Goal: Task Accomplishment & Management: Use online tool/utility

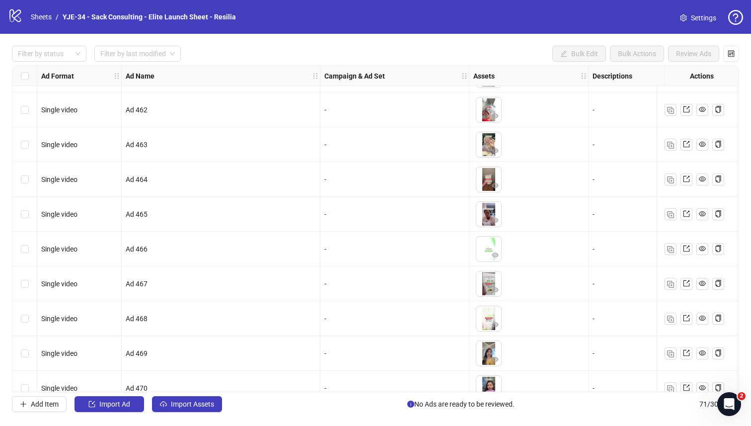
scroll to position [152, 0]
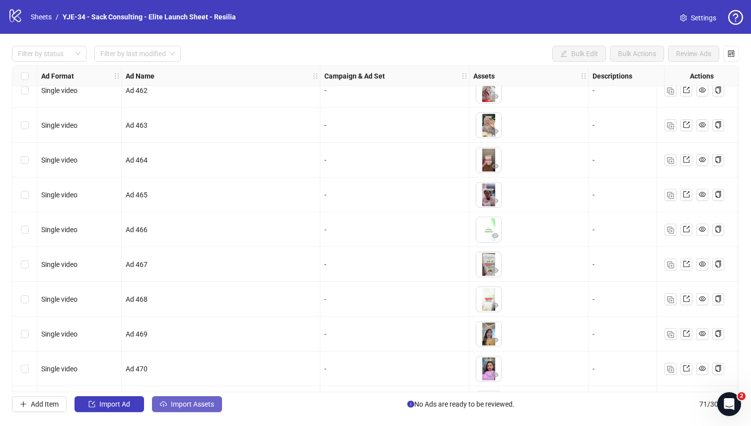
click at [197, 373] on span "Import Assets" at bounding box center [192, 404] width 43 height 8
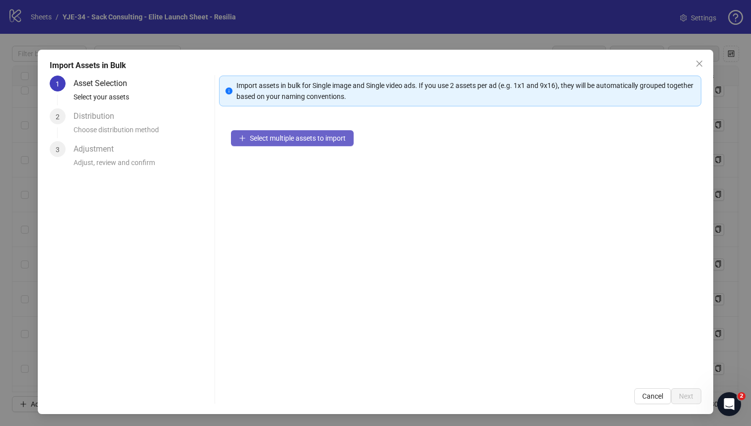
click at [272, 142] on button "Select multiple assets to import" at bounding box center [292, 138] width 123 height 16
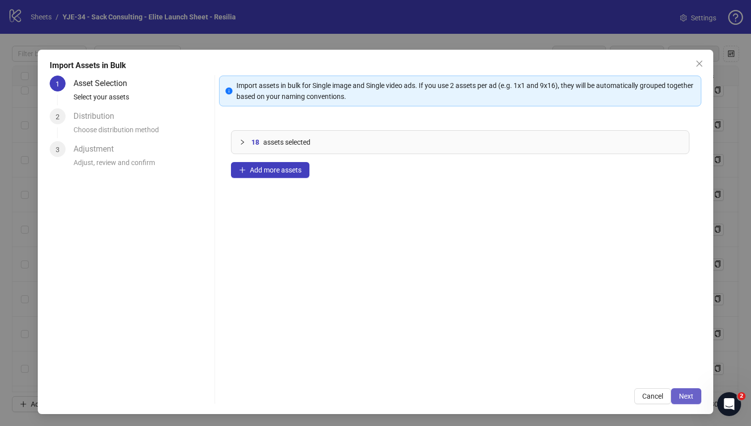
click at [596, 373] on span "Next" at bounding box center [686, 396] width 14 height 8
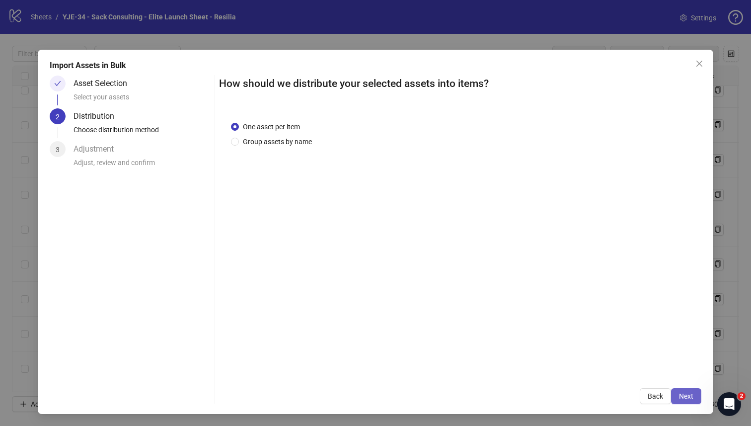
click at [596, 373] on span "Next" at bounding box center [686, 396] width 14 height 8
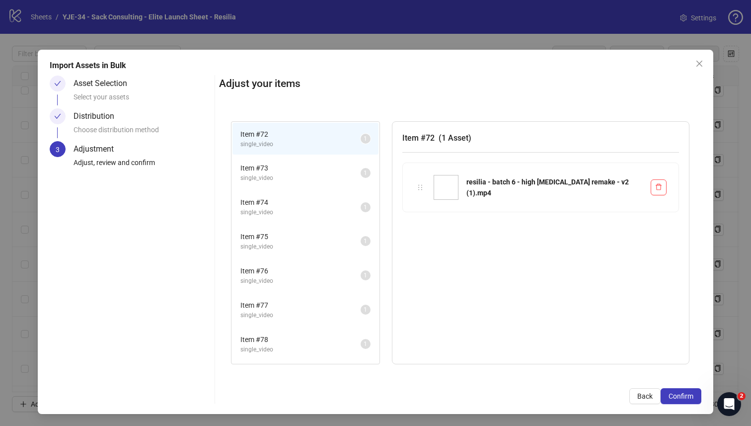
click at [596, 373] on span "Confirm" at bounding box center [681, 396] width 25 height 8
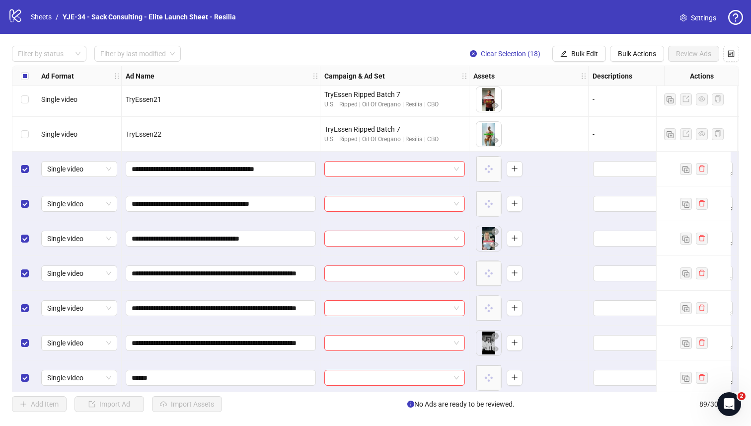
scroll to position [2407, 0]
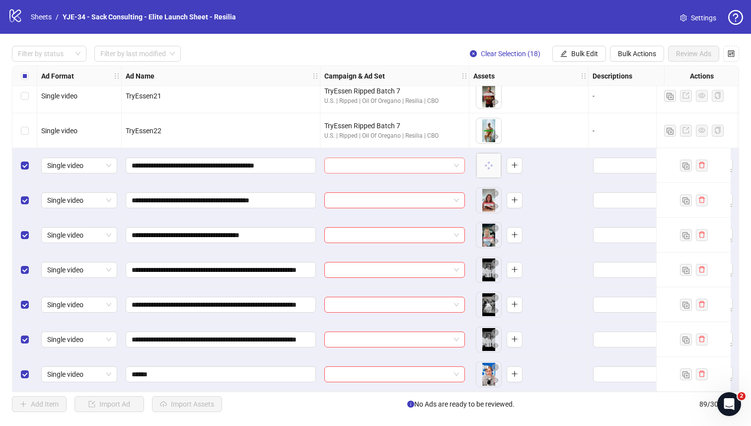
click at [370, 165] on input "search" at bounding box center [390, 165] width 120 height 15
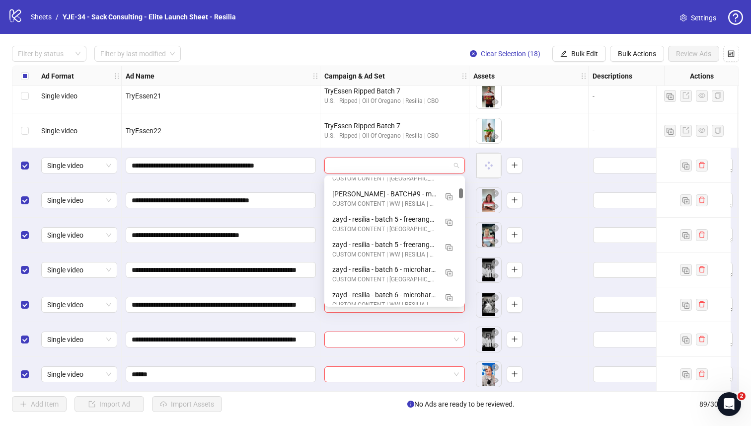
scroll to position [1161, 0]
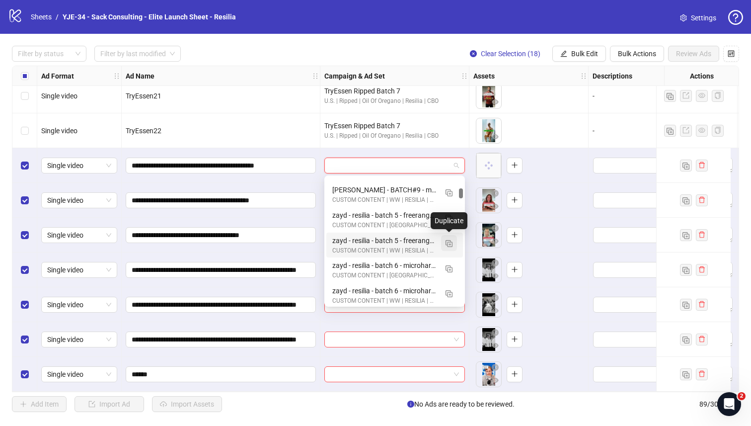
click at [449, 243] on img "button" at bounding box center [449, 243] width 7 height 7
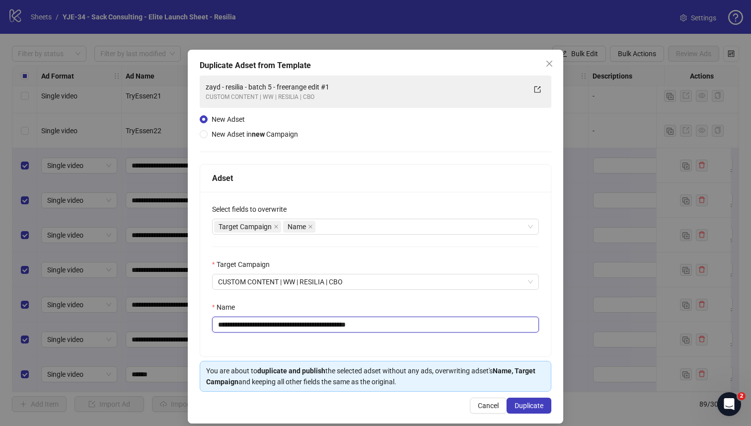
click at [320, 324] on input "**********" at bounding box center [375, 324] width 327 height 16
paste input "text"
click at [374, 227] on div "Target Campaign Name" at bounding box center [370, 227] width 313 height 14
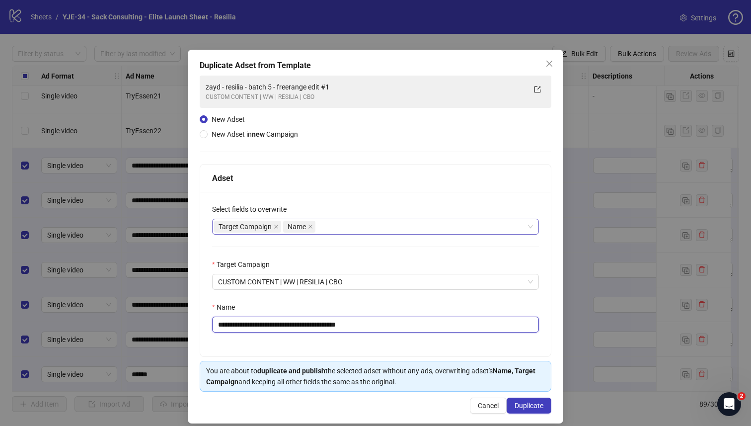
type input "**********"
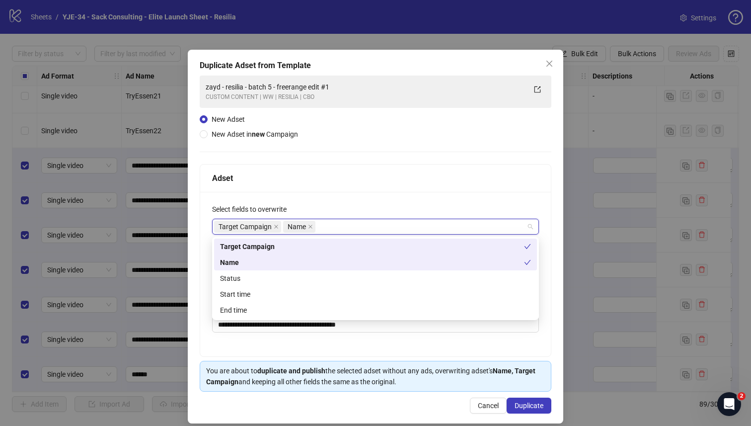
type input "*"
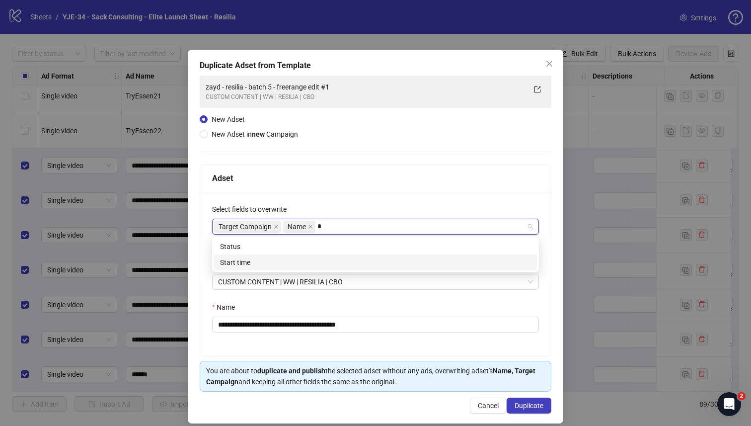
click at [316, 260] on div "Start time" at bounding box center [375, 262] width 311 height 11
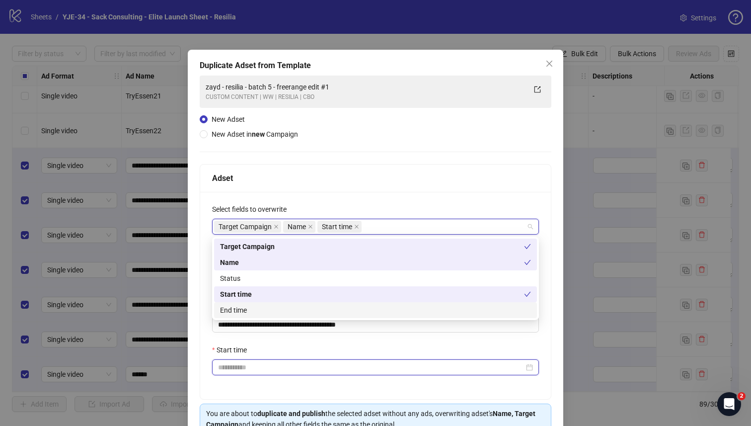
click at [269, 366] on input "Start time" at bounding box center [371, 367] width 306 height 11
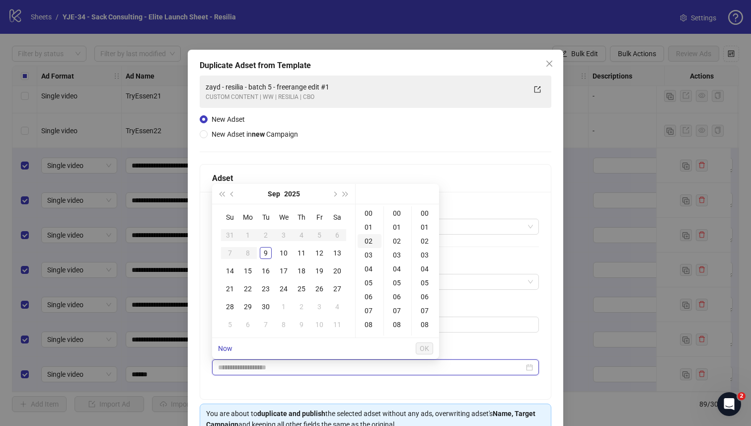
type input "**********"
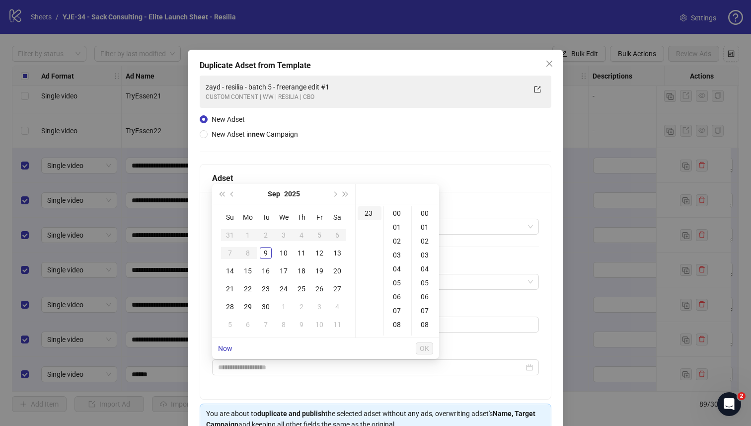
click at [370, 210] on div "23" at bounding box center [370, 213] width 24 height 14
type input "**********"
click at [425, 348] on span "OK" at bounding box center [424, 348] width 9 height 8
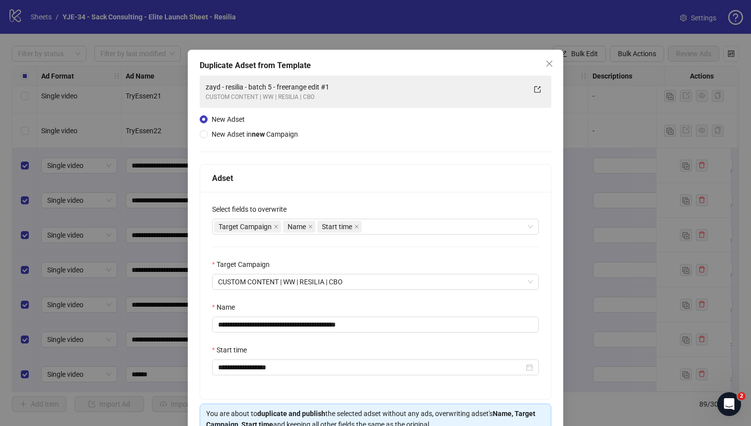
scroll to position [54, 0]
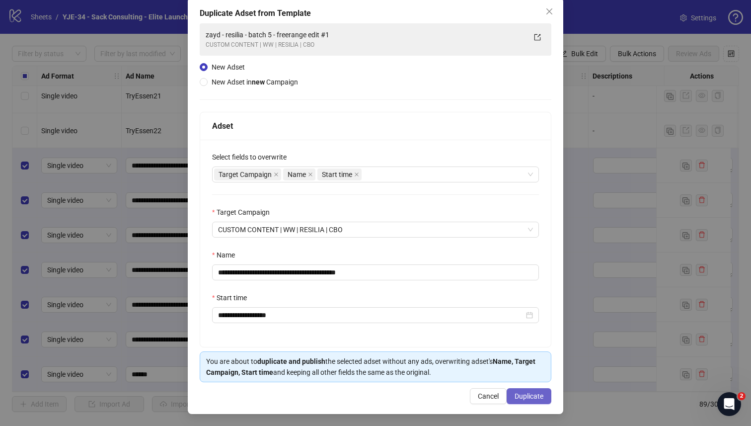
click at [518, 373] on button "Duplicate" at bounding box center [529, 396] width 45 height 16
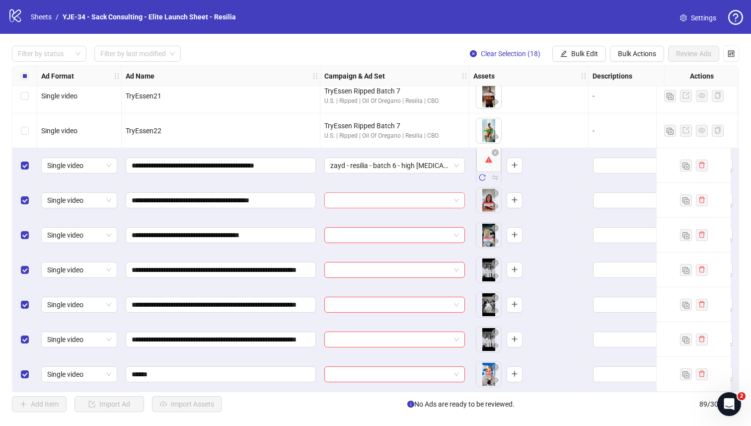
click at [395, 201] on input "search" at bounding box center [390, 200] width 120 height 15
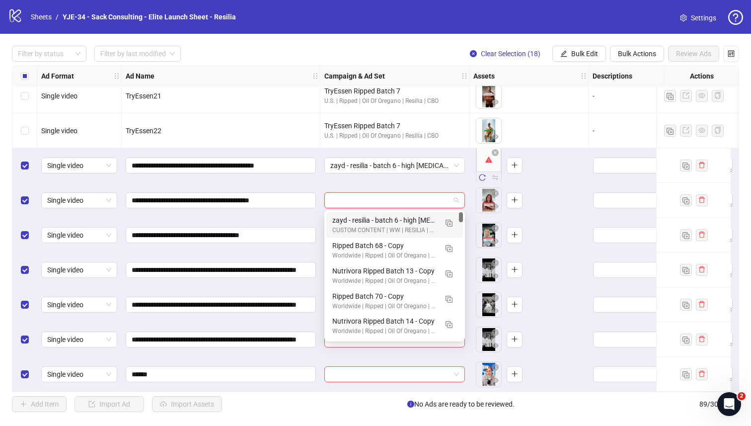
click at [386, 216] on div "zayd - resilia - batch 6 - high [MEDICAL_DATA] remake" at bounding box center [384, 220] width 105 height 11
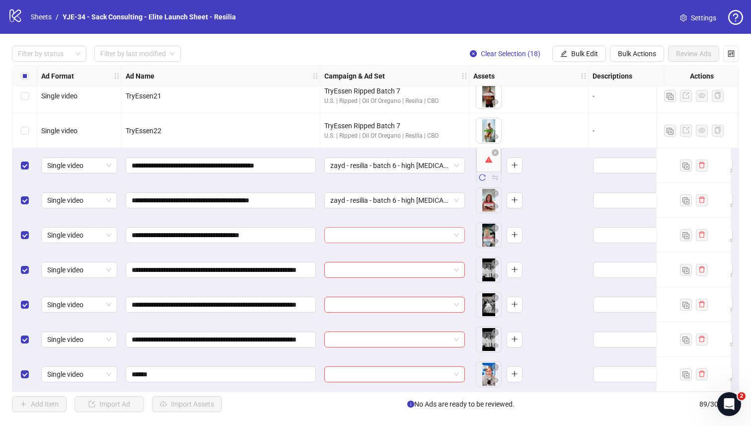
click at [381, 229] on input "search" at bounding box center [390, 235] width 120 height 15
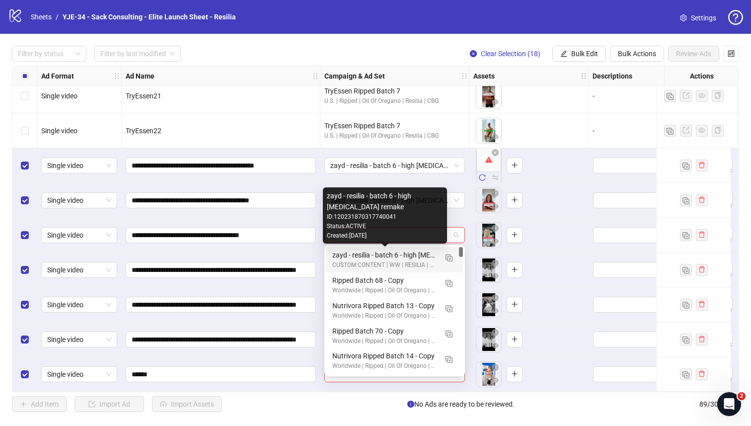
click at [368, 256] on div "zayd - resilia - batch 6 - high [MEDICAL_DATA] remake" at bounding box center [384, 254] width 105 height 11
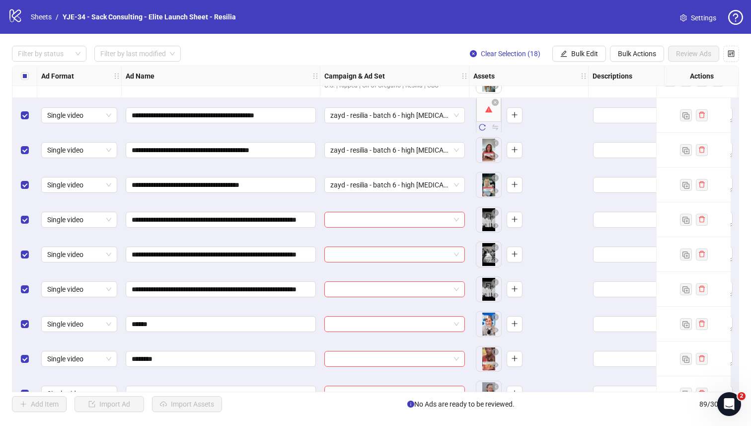
scroll to position [2483, 0]
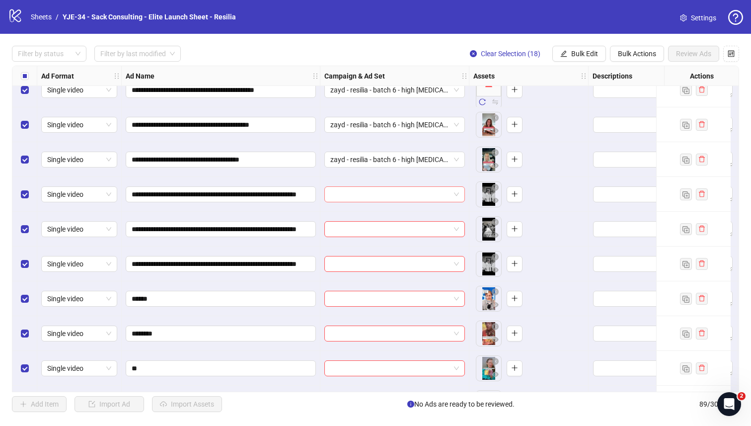
click at [347, 197] on input "search" at bounding box center [390, 194] width 120 height 15
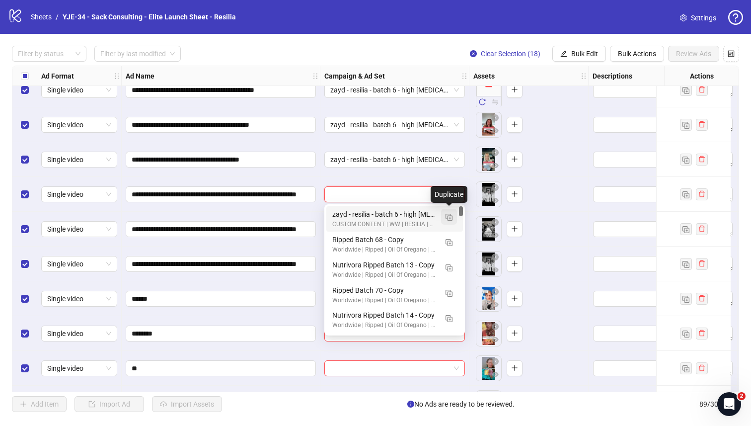
click at [448, 216] on img "button" at bounding box center [449, 217] width 7 height 7
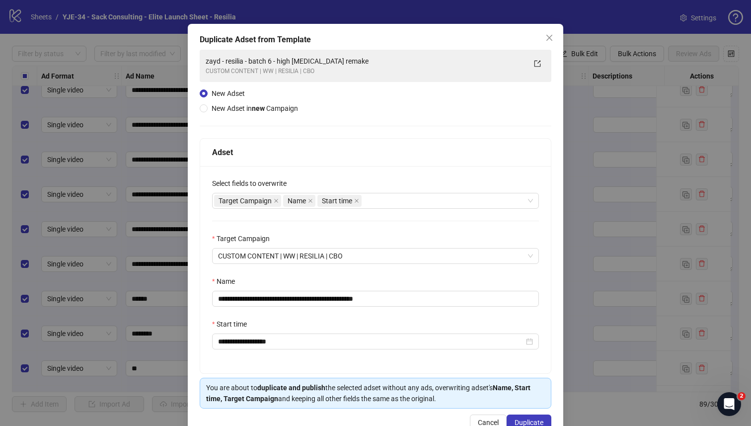
scroll to position [34, 0]
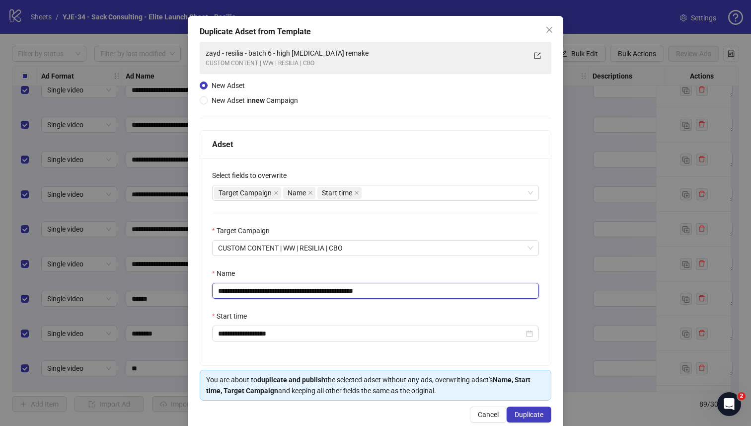
click at [323, 297] on input "**********" at bounding box center [375, 291] width 327 height 16
paste input "*"
type input "**********"
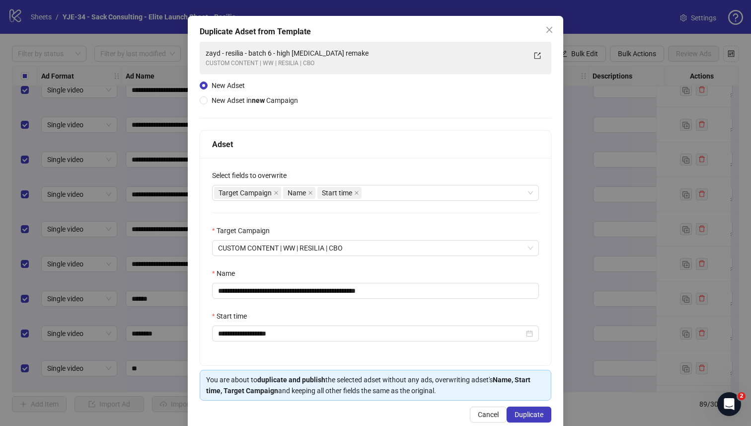
click at [352, 273] on div "Name" at bounding box center [375, 275] width 327 height 15
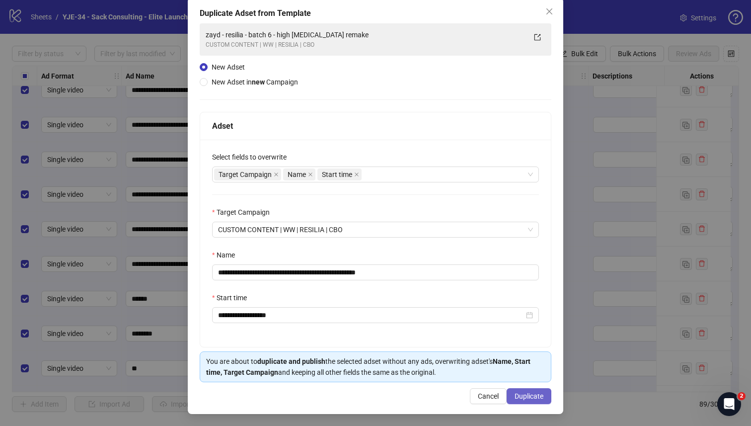
click at [519, 373] on span "Duplicate" at bounding box center [529, 396] width 29 height 8
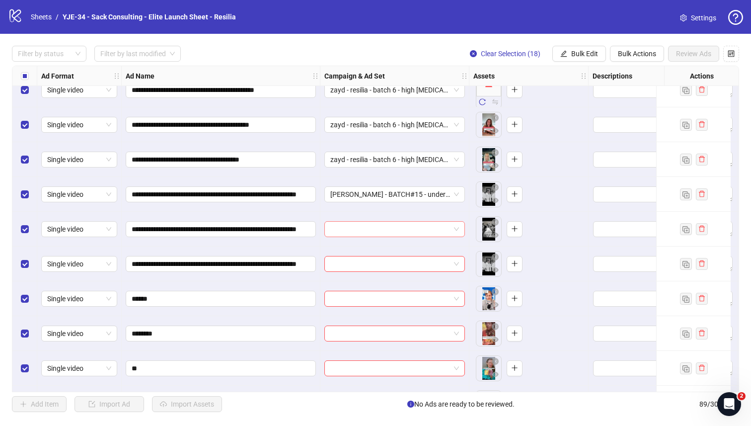
click at [398, 228] on input "search" at bounding box center [390, 229] width 120 height 15
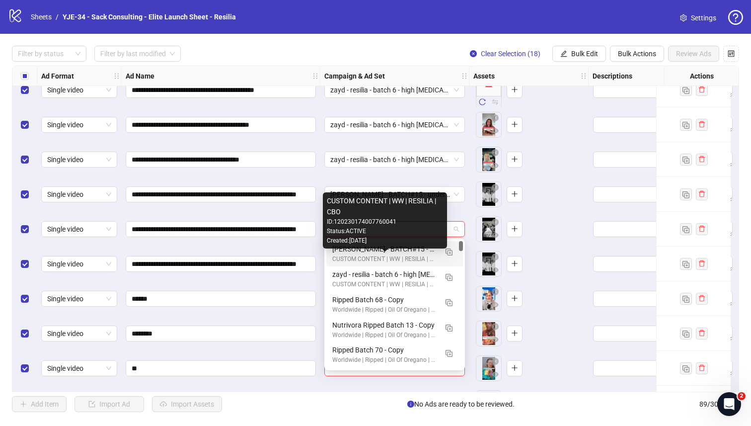
click at [387, 255] on div "CUSTOM CONTENT | WW | RESILIA | CBO" at bounding box center [384, 258] width 105 height 9
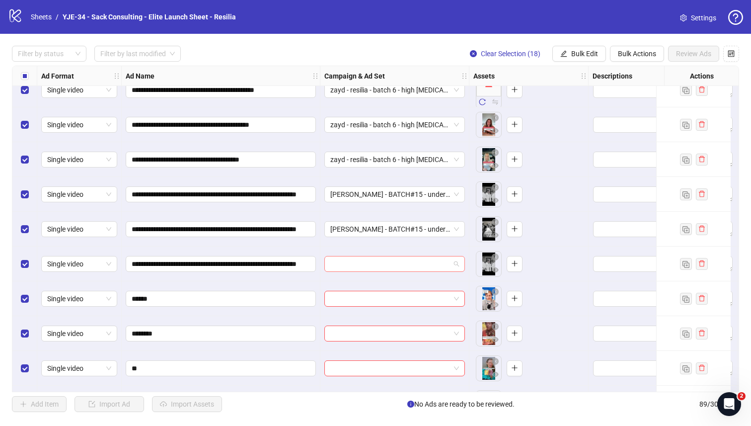
click at [384, 263] on input "search" at bounding box center [390, 263] width 120 height 15
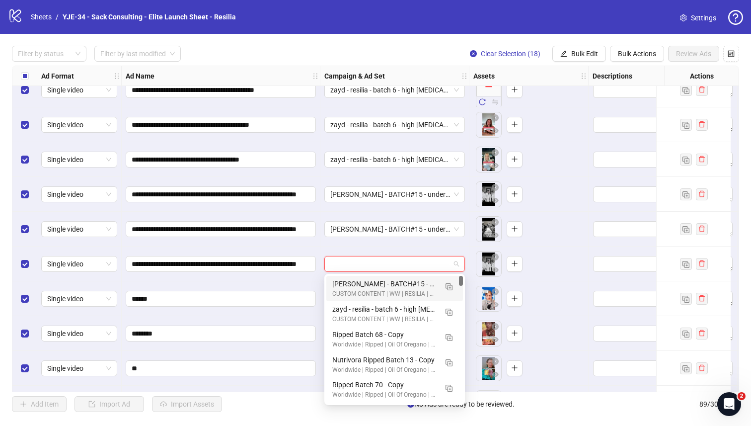
click at [378, 280] on div "[PERSON_NAME] - BATCH#15 - underground doctor network" at bounding box center [384, 283] width 105 height 11
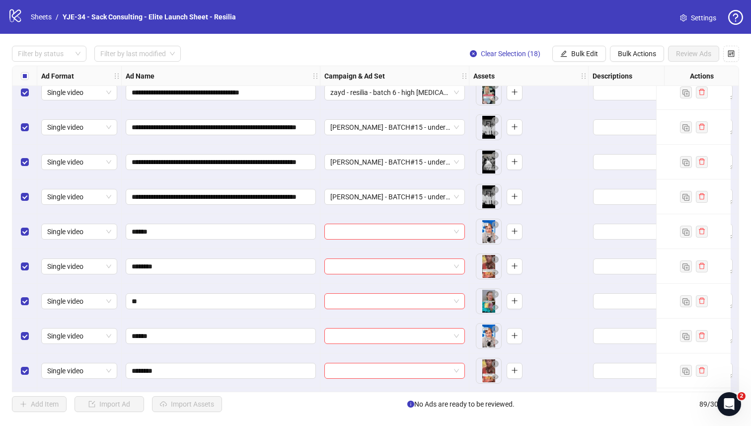
scroll to position [2552, 0]
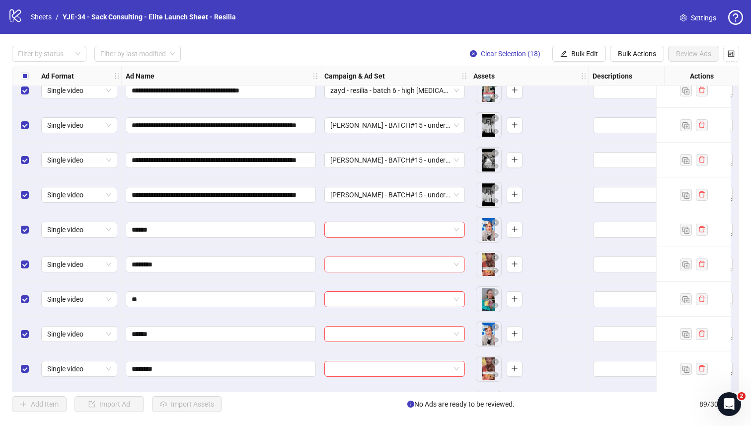
click at [374, 262] on input "search" at bounding box center [390, 264] width 120 height 15
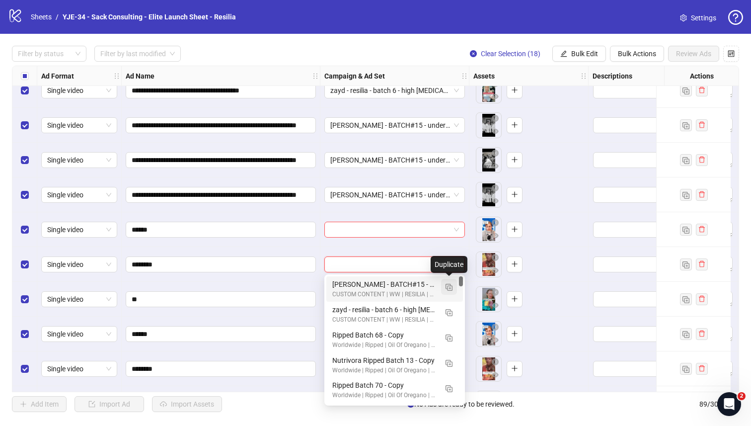
click at [449, 286] on img "button" at bounding box center [449, 287] width 7 height 7
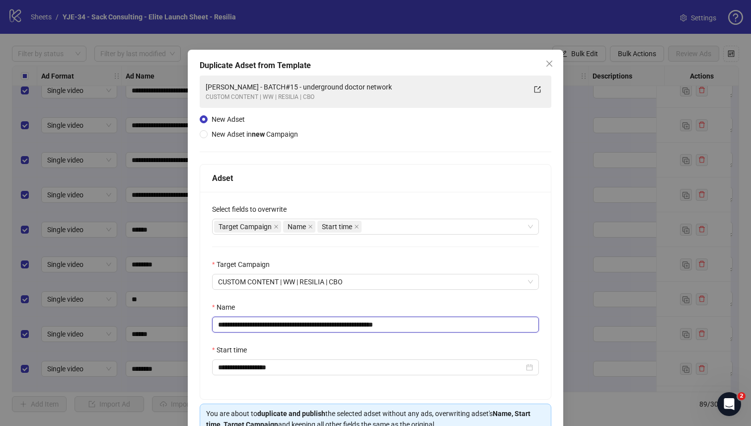
click at [308, 321] on input "**********" at bounding box center [375, 324] width 327 height 16
paste input "text"
type input "**********"
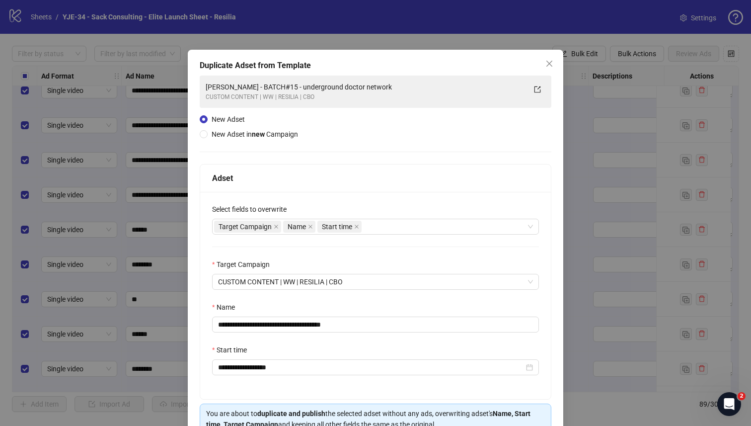
click at [337, 311] on div "Name" at bounding box center [375, 309] width 327 height 15
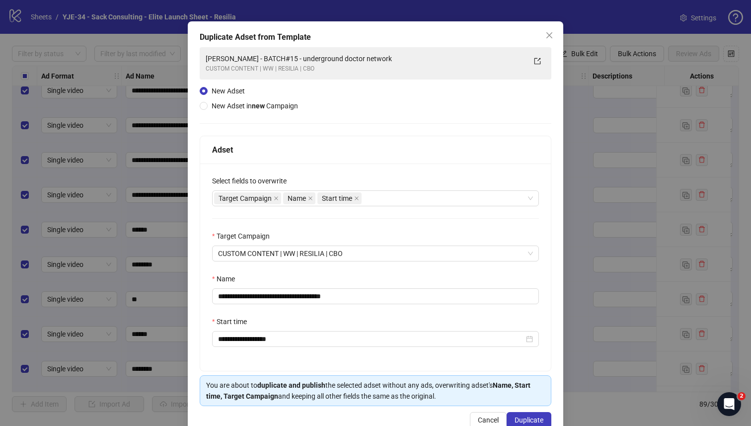
scroll to position [54, 0]
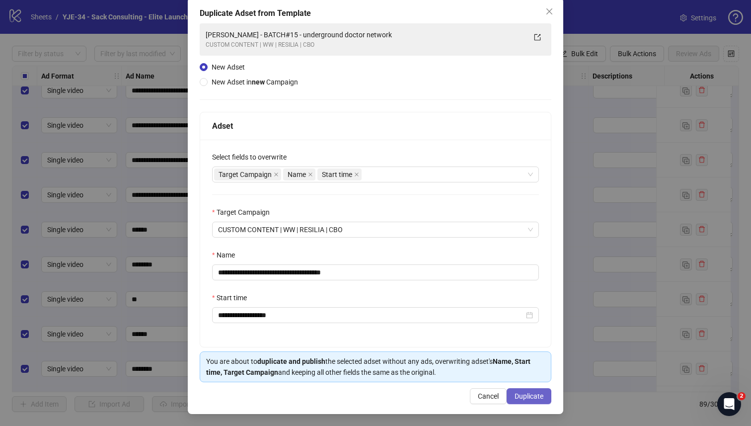
click at [521, 373] on span "Duplicate" at bounding box center [529, 396] width 29 height 8
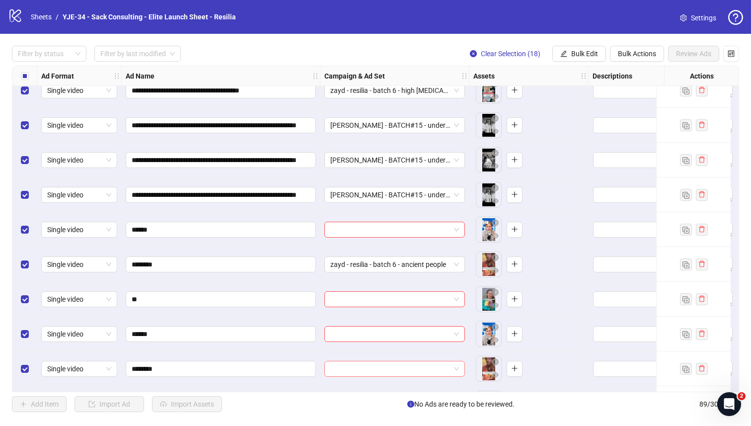
click at [368, 370] on input "search" at bounding box center [390, 368] width 120 height 15
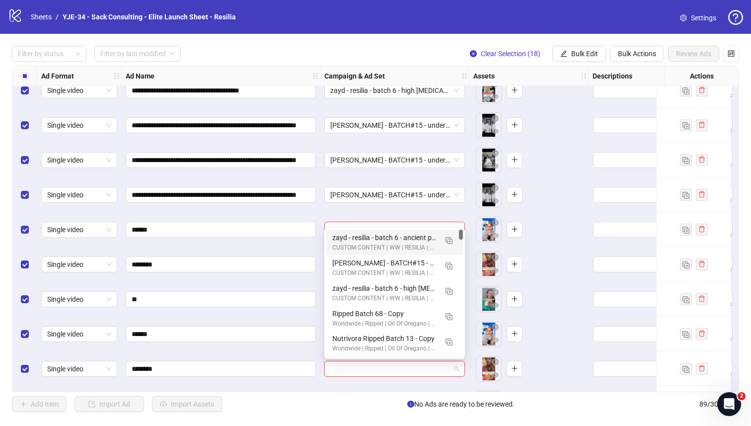
click at [356, 237] on div "zayd - resilia - batch 6 - ancient people" at bounding box center [384, 237] width 105 height 11
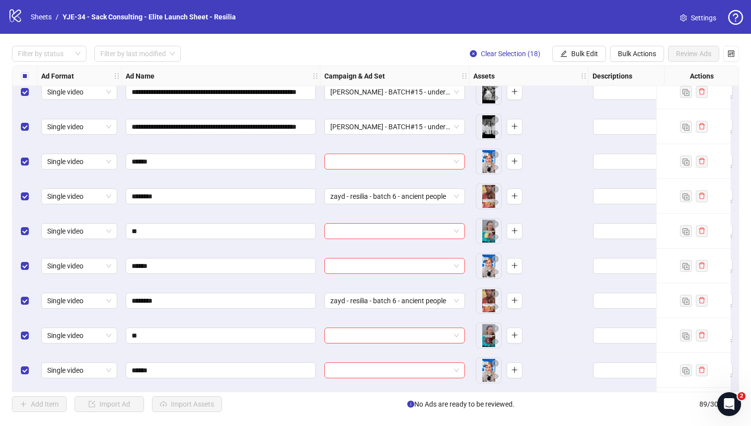
scroll to position [2582, 0]
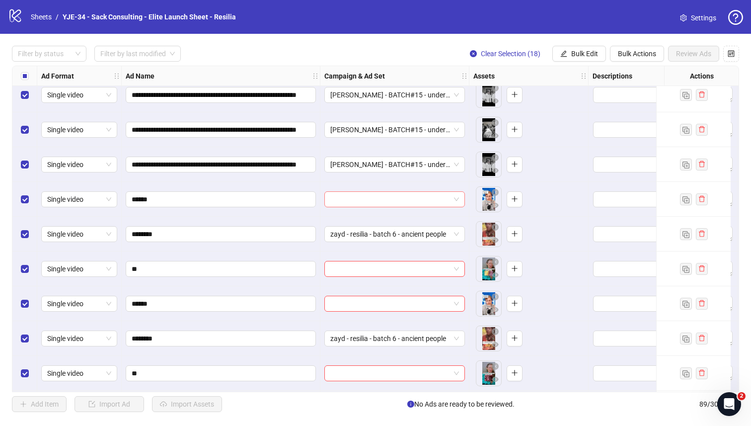
click at [358, 205] on input "search" at bounding box center [390, 199] width 120 height 15
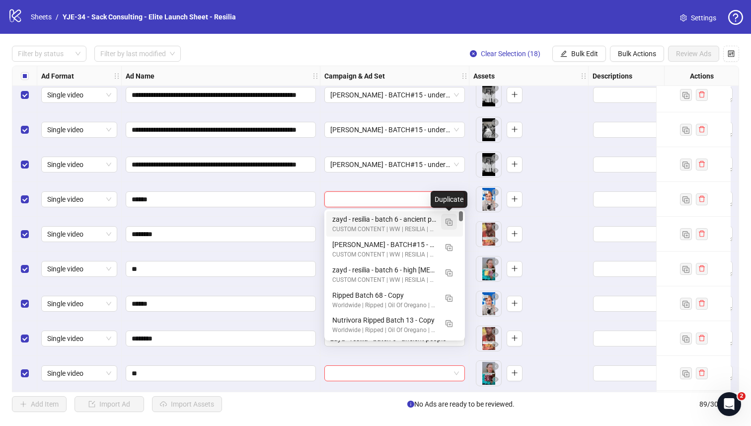
click at [447, 220] on img "button" at bounding box center [449, 222] width 7 height 7
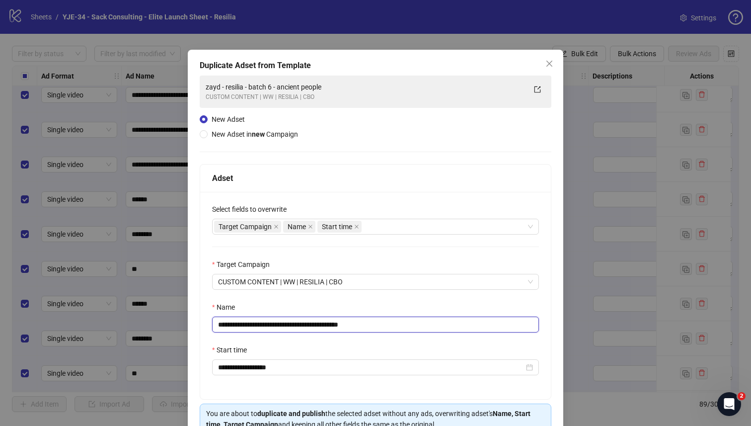
click at [288, 330] on input "**********" at bounding box center [375, 324] width 327 height 16
paste input "*"
type input "**********"
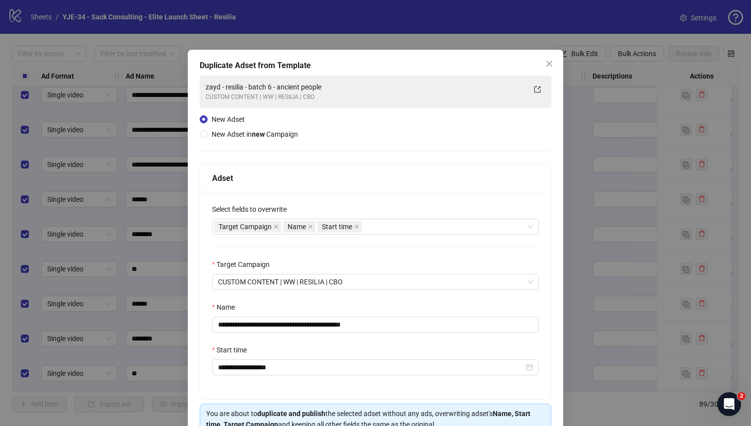
click at [328, 300] on div "**********" at bounding box center [375, 295] width 351 height 207
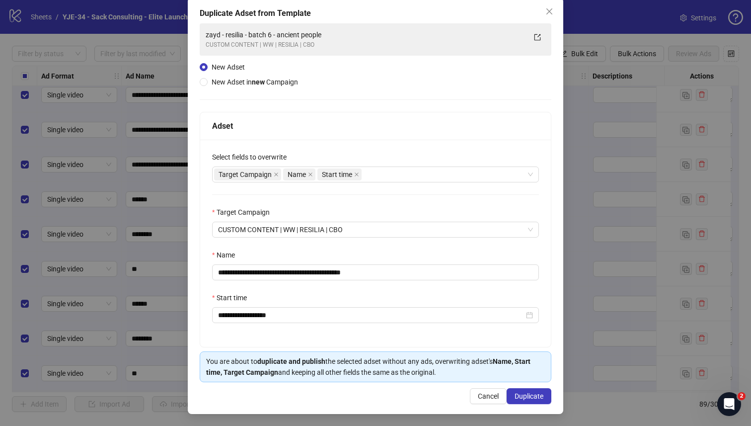
scroll to position [54, 0]
click at [527, 373] on span "Duplicate" at bounding box center [529, 396] width 29 height 8
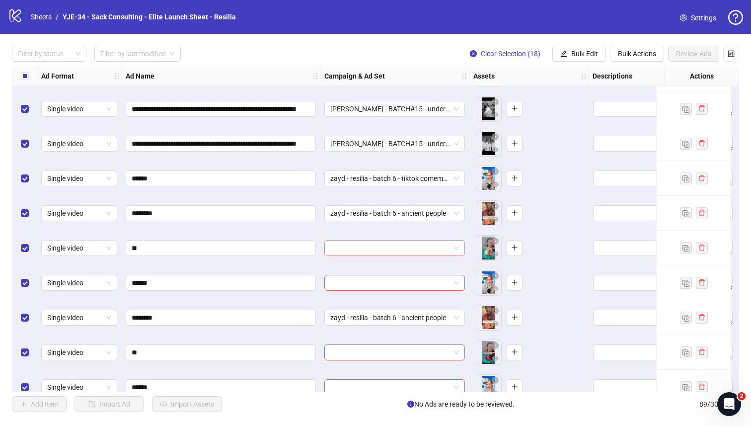
scroll to position [2623, 0]
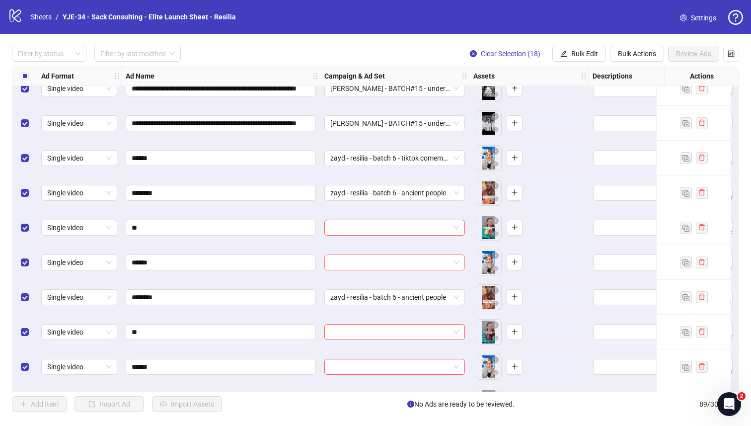
click at [388, 261] on input "search" at bounding box center [390, 262] width 120 height 15
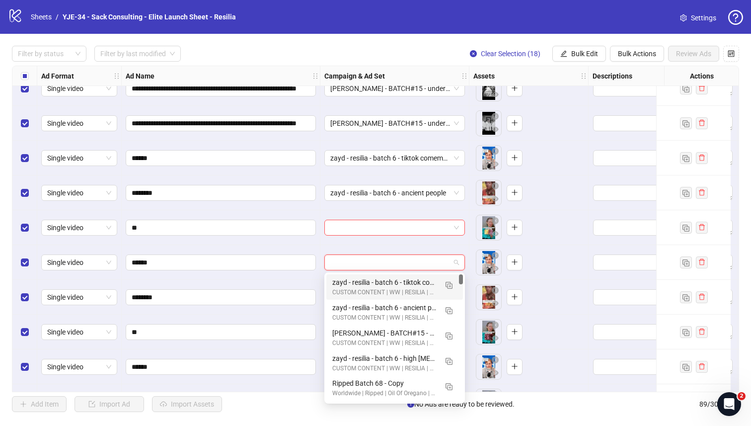
click at [382, 279] on div "zayd - resilia - batch 6 - tiktok comemnt remake" at bounding box center [384, 282] width 105 height 11
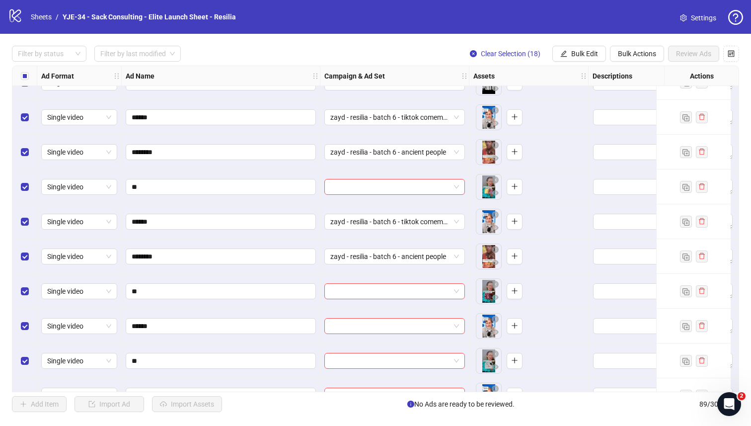
scroll to position [2687, 0]
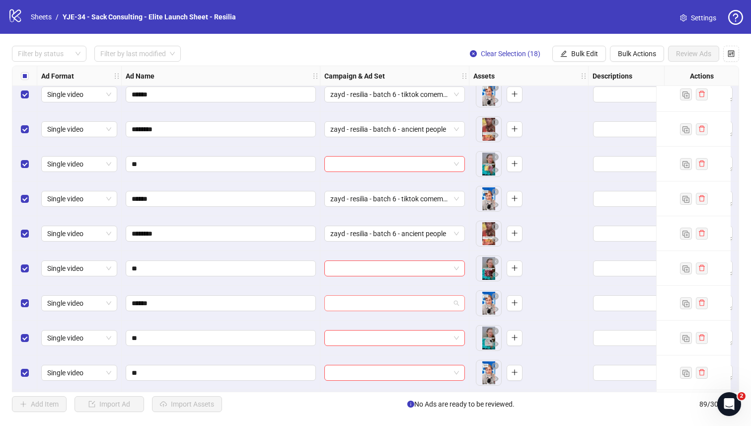
click at [376, 303] on input "search" at bounding box center [390, 303] width 120 height 15
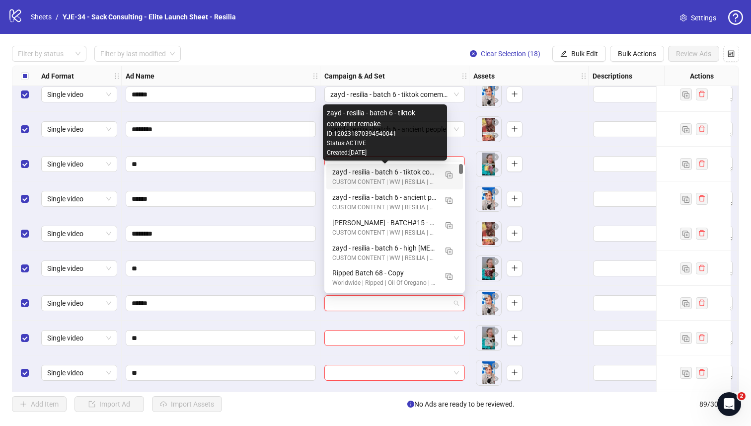
click at [402, 171] on div "zayd - resilia - batch 6 - tiktok comemnt remake" at bounding box center [384, 171] width 105 height 11
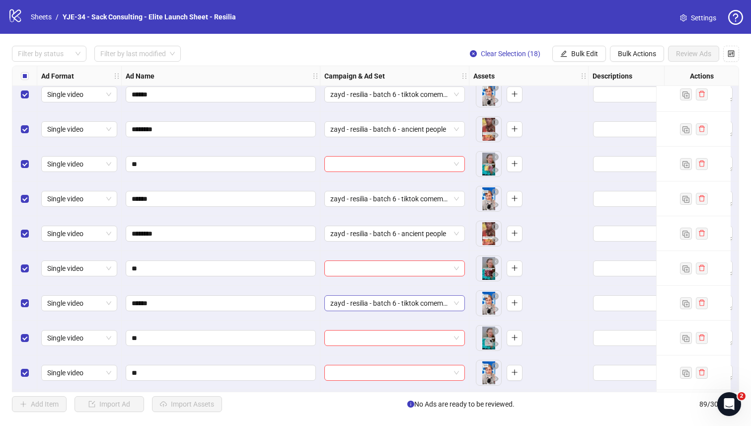
scroll to position [2738, 0]
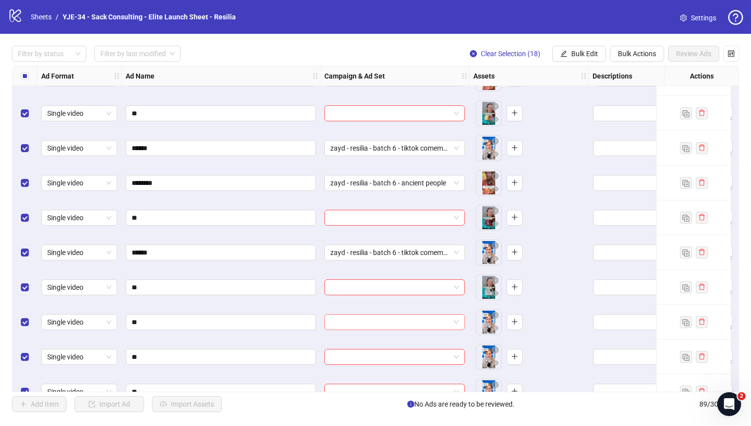
click at [383, 318] on input "search" at bounding box center [390, 322] width 120 height 15
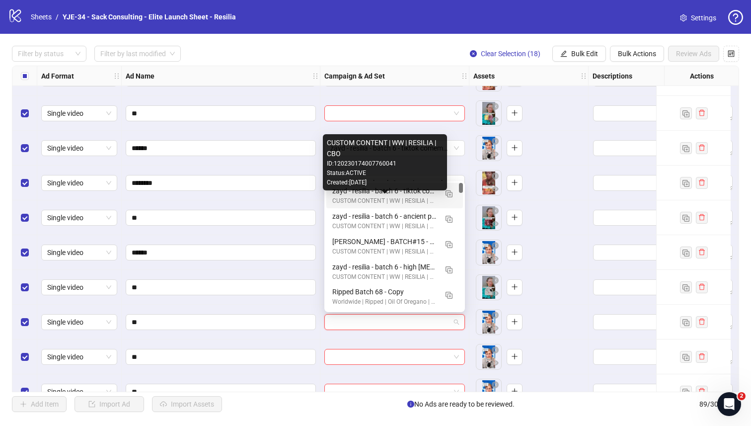
click at [387, 197] on div "CUSTOM CONTENT | WW | RESILIA | CBO" at bounding box center [384, 200] width 105 height 9
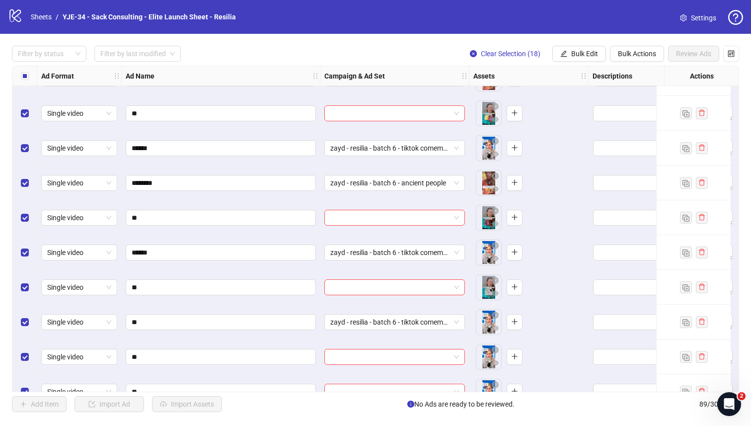
scroll to position [2794, 0]
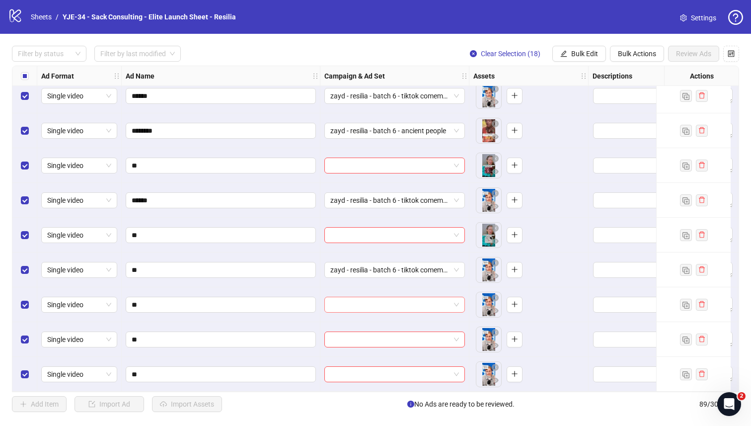
click at [368, 303] on input "search" at bounding box center [390, 304] width 120 height 15
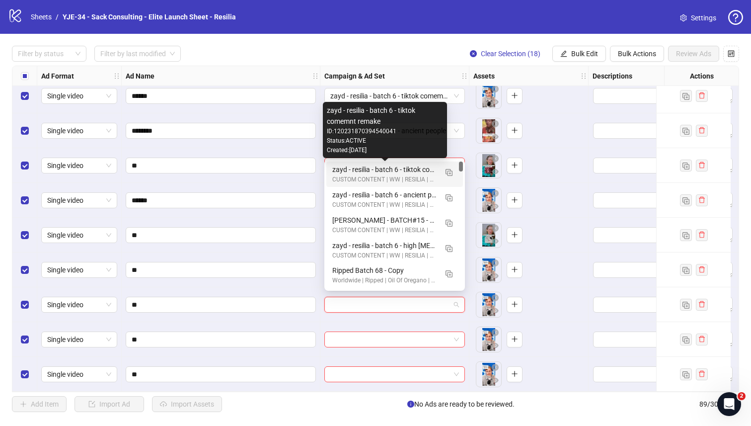
click at [374, 172] on div "zayd - resilia - batch 6 - tiktok comemnt remake" at bounding box center [384, 169] width 105 height 11
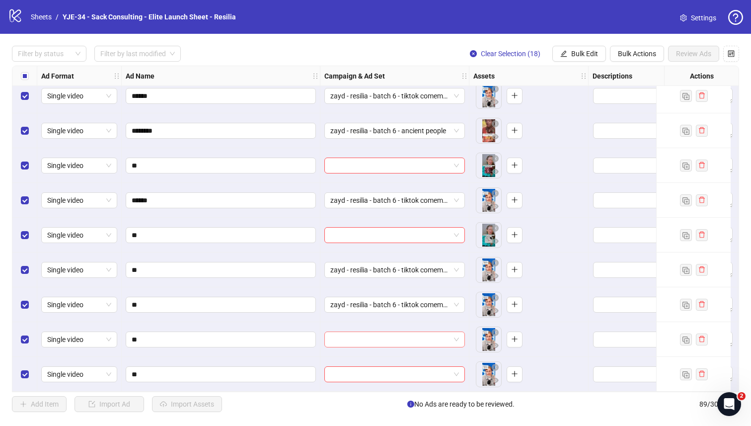
click at [365, 336] on input "search" at bounding box center [390, 339] width 120 height 15
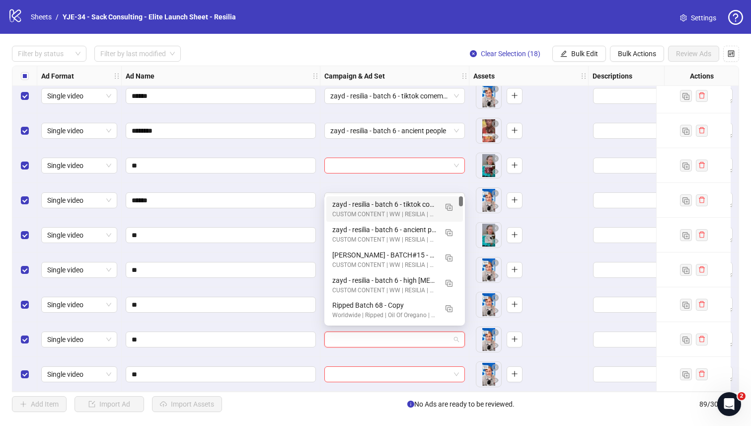
click at [342, 199] on div "zayd - resilia - batch 6 - tiktok comemnt remake" at bounding box center [384, 204] width 105 height 11
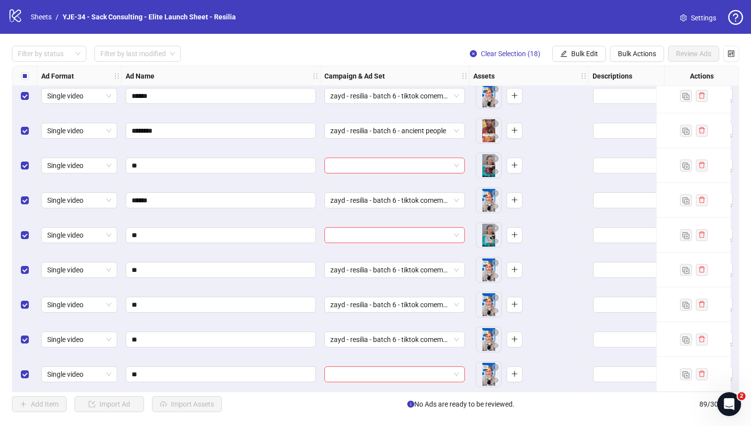
click at [336, 361] on div at bounding box center [394, 374] width 149 height 35
click at [335, 368] on input "search" at bounding box center [390, 374] width 120 height 15
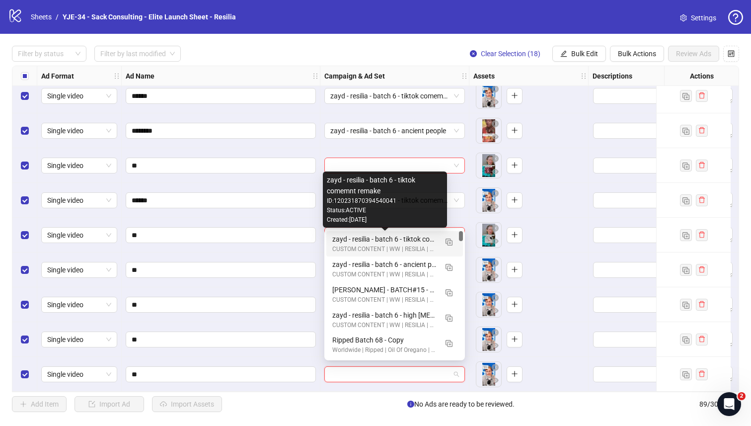
click at [345, 241] on div "zayd - resilia - batch 6 - tiktok comemnt remake" at bounding box center [384, 239] width 105 height 11
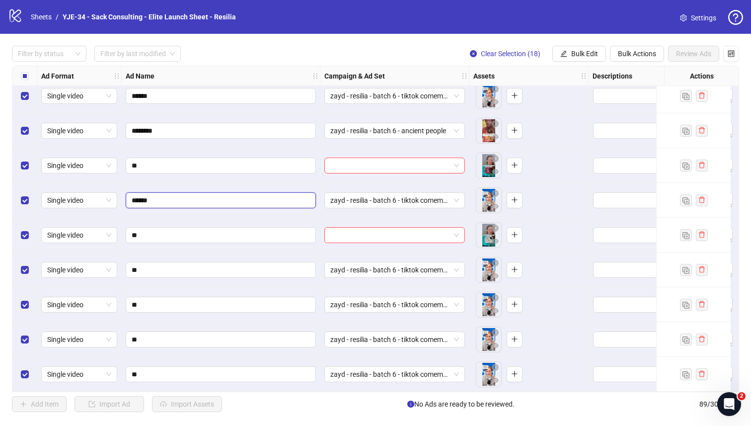
click at [229, 195] on input "******" at bounding box center [220, 200] width 176 height 11
type input "**"
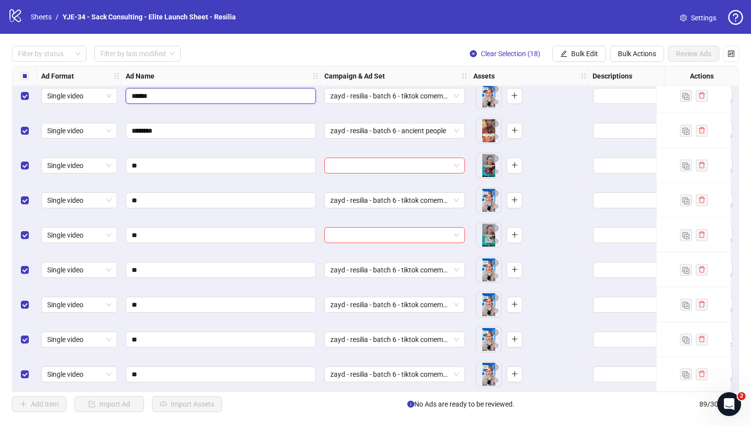
click at [213, 93] on input "******" at bounding box center [220, 95] width 176 height 11
type input "**"
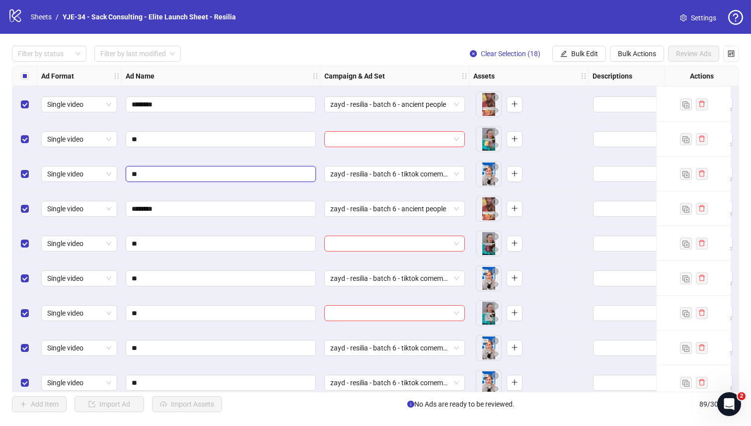
scroll to position [2675, 0]
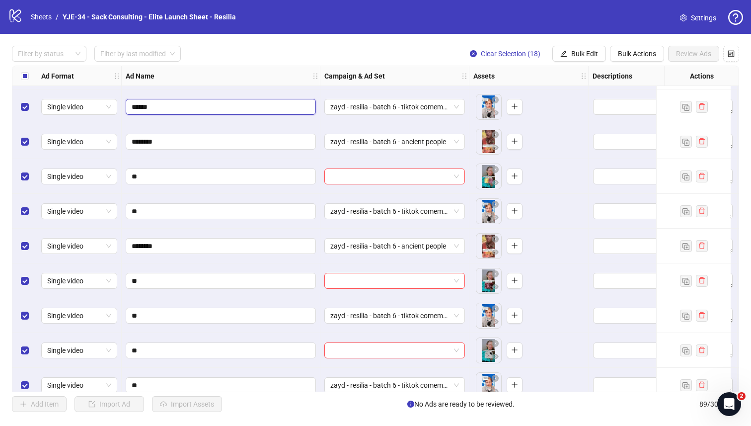
click at [209, 106] on input "******" at bounding box center [220, 106] width 176 height 11
type input "**"
click at [426, 175] on input "search" at bounding box center [390, 176] width 120 height 15
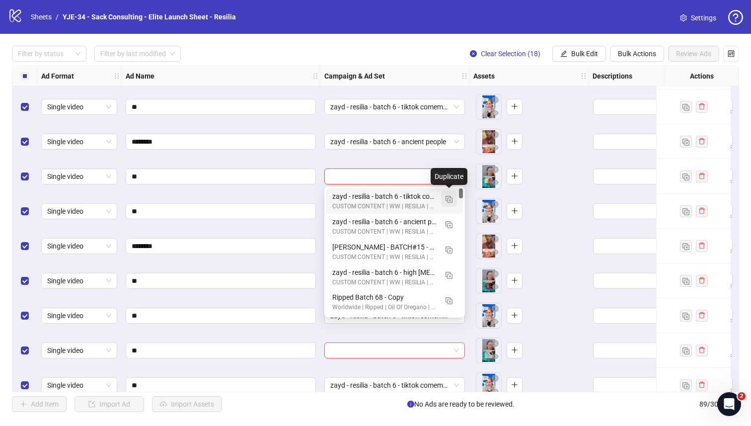
click at [449, 201] on img "button" at bounding box center [449, 199] width 7 height 7
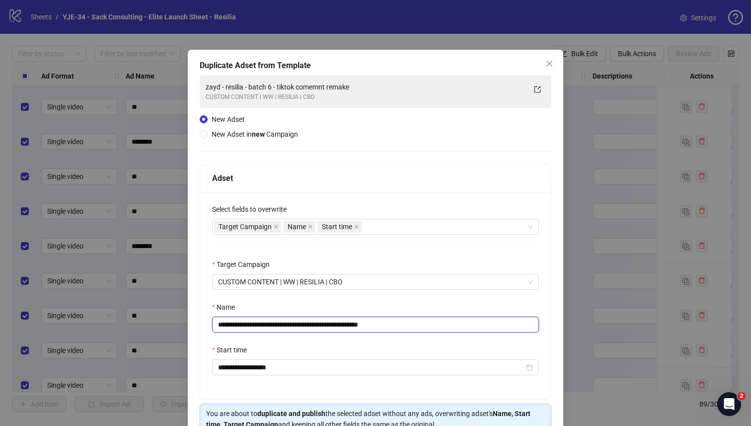
click at [295, 323] on input "**********" at bounding box center [375, 324] width 327 height 16
paste input "text"
type input "**********"
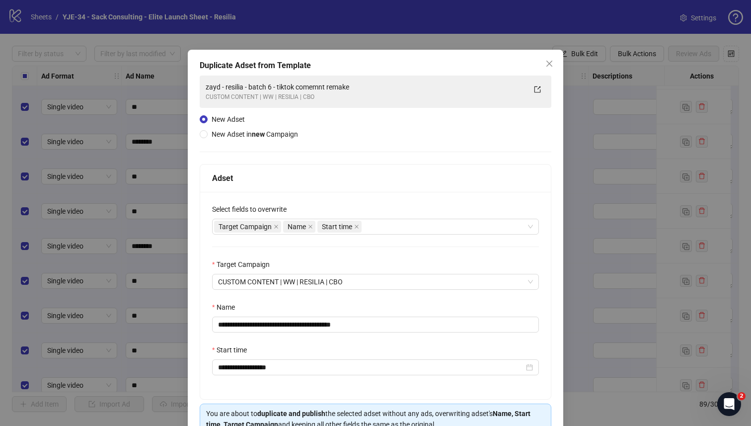
click at [314, 309] on div "Name" at bounding box center [375, 309] width 327 height 15
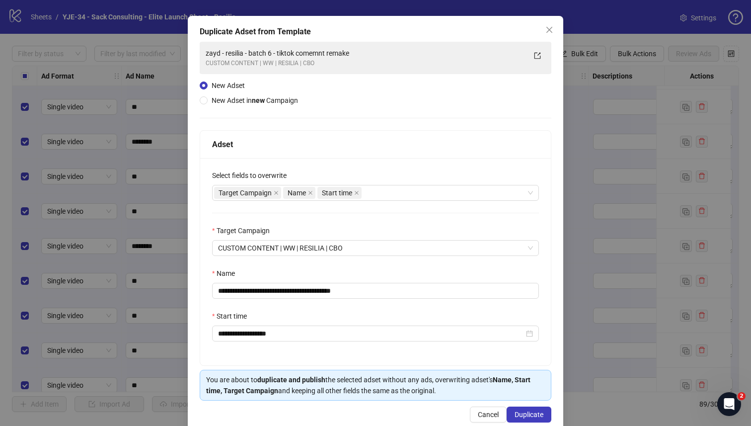
scroll to position [54, 0]
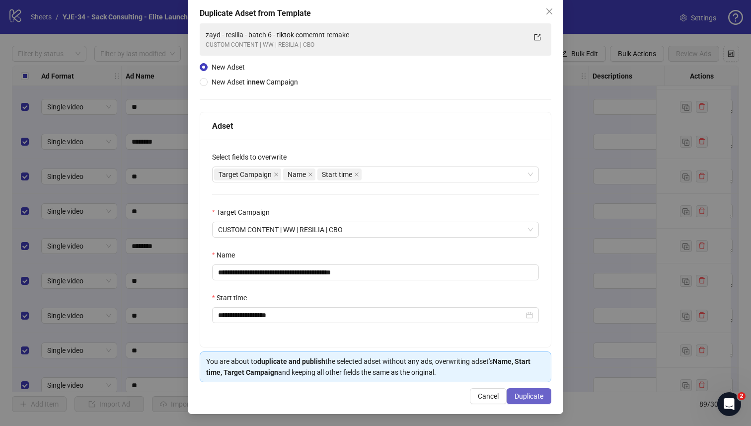
click at [544, 373] on button "Duplicate" at bounding box center [529, 396] width 45 height 16
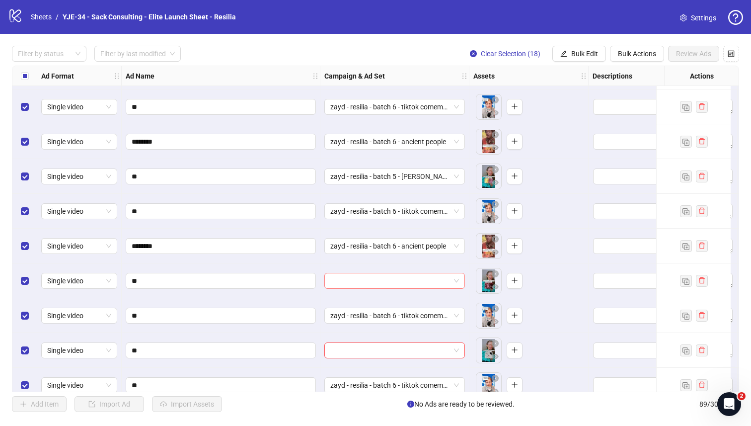
click at [389, 284] on input "search" at bounding box center [390, 280] width 120 height 15
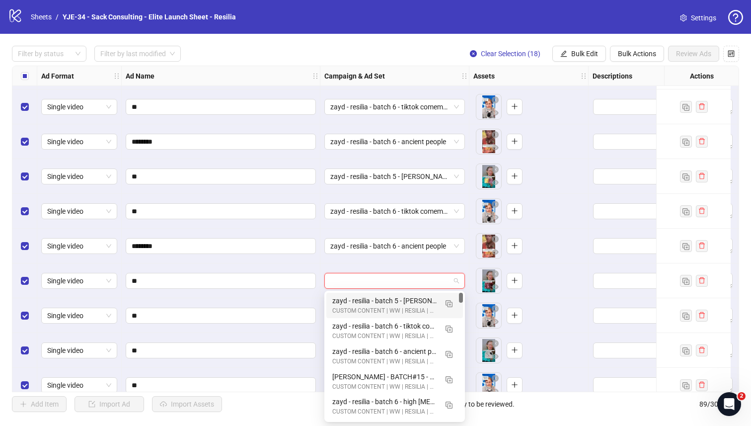
click at [381, 304] on div "zayd - resilia - batch 5 - [PERSON_NAME] concept #2" at bounding box center [384, 300] width 105 height 11
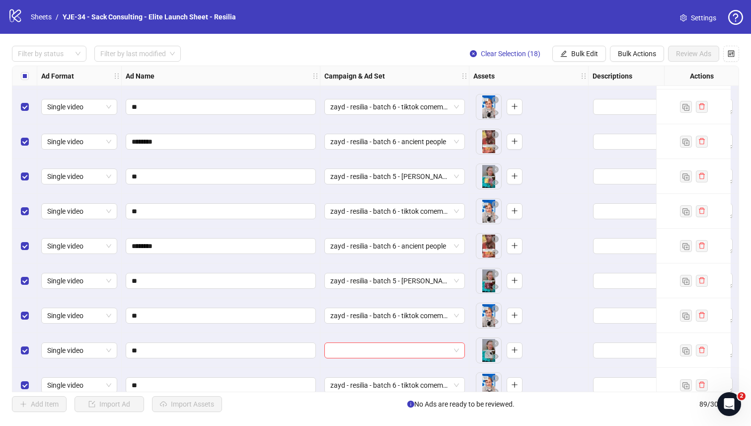
scroll to position [2718, 0]
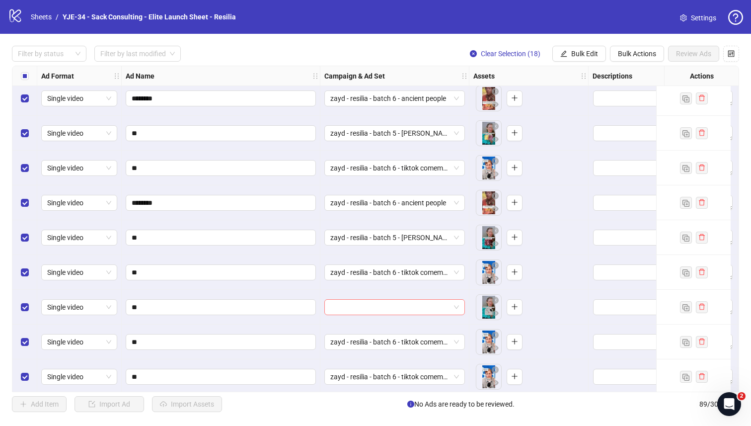
click at [380, 303] on input "search" at bounding box center [390, 307] width 120 height 15
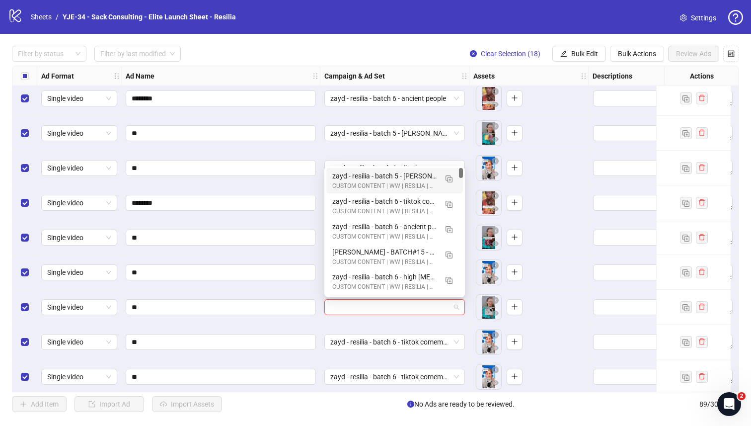
click at [393, 177] on div "zayd - resilia - batch 5 - [PERSON_NAME] concept #2" at bounding box center [384, 175] width 105 height 11
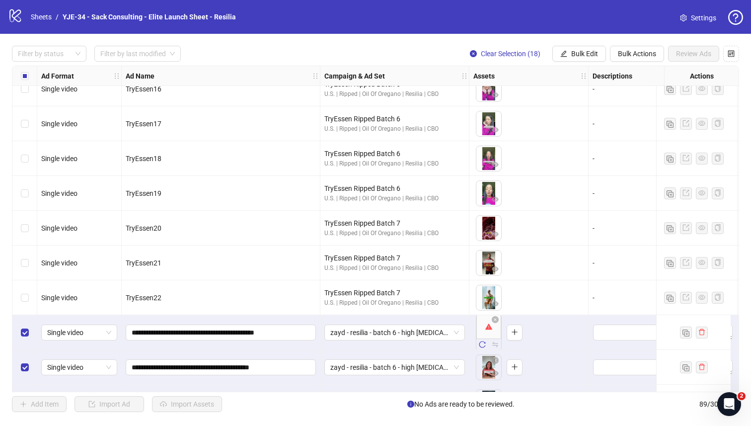
scroll to position [2315, 0]
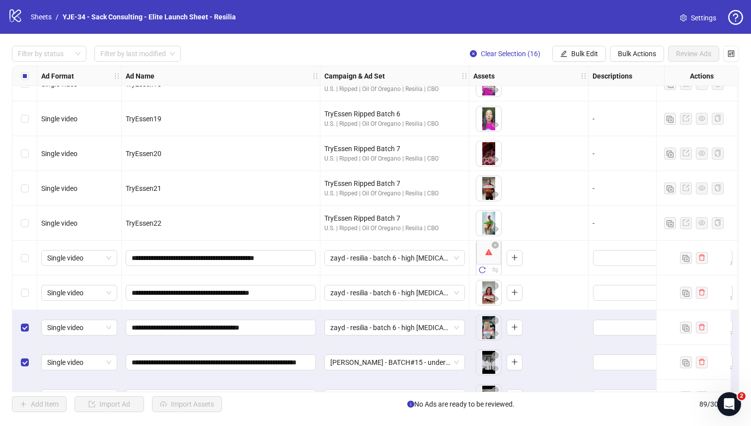
click at [18, 326] on div "Select row 74" at bounding box center [24, 327] width 25 height 35
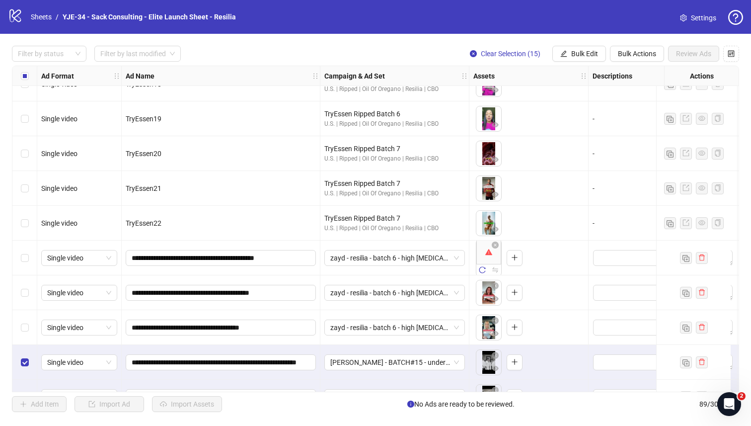
scroll to position [2352, 0]
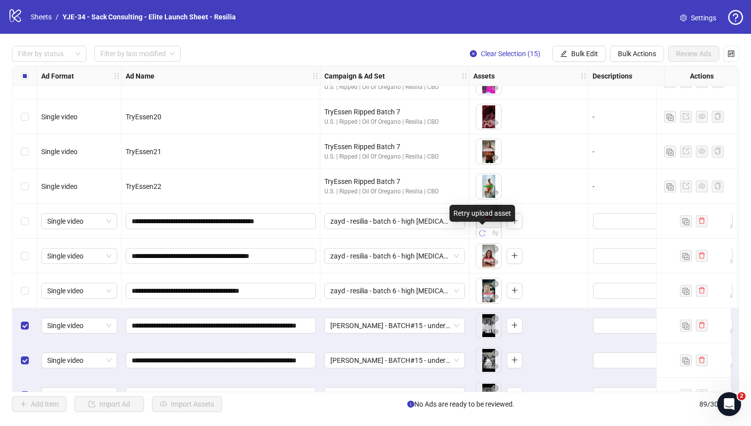
click at [483, 232] on icon "reload" at bounding box center [482, 233] width 7 height 7
click at [20, 328] on div "Select row 75" at bounding box center [24, 325] width 25 height 35
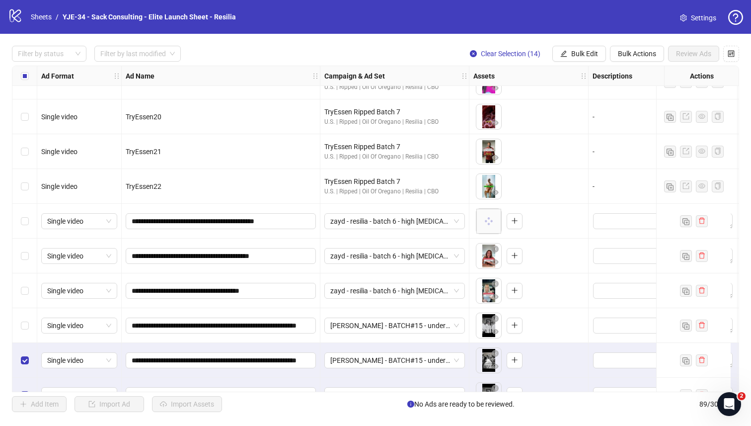
click at [20, 356] on div "Select row 76" at bounding box center [24, 360] width 25 height 35
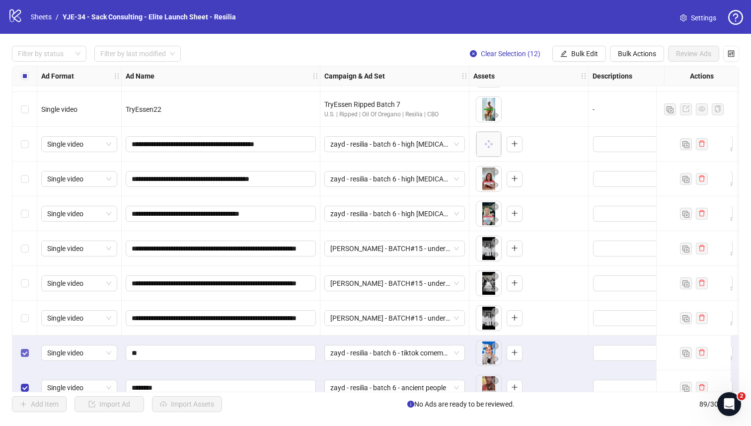
click at [22, 358] on label "Select row 78" at bounding box center [25, 352] width 8 height 11
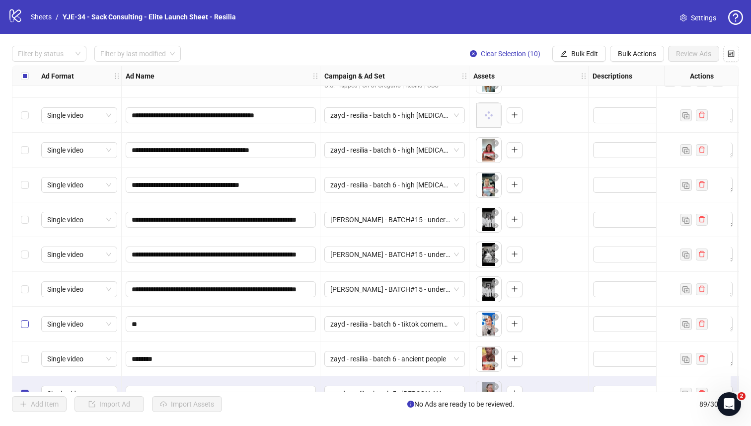
scroll to position [2502, 0]
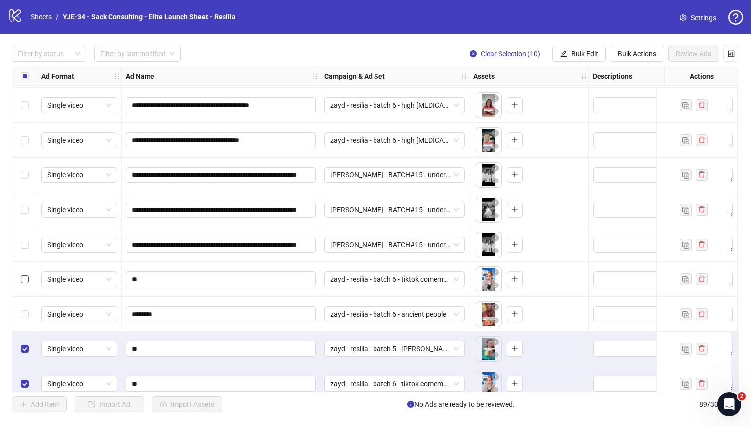
click at [22, 358] on div "Select row 80" at bounding box center [24, 348] width 25 height 35
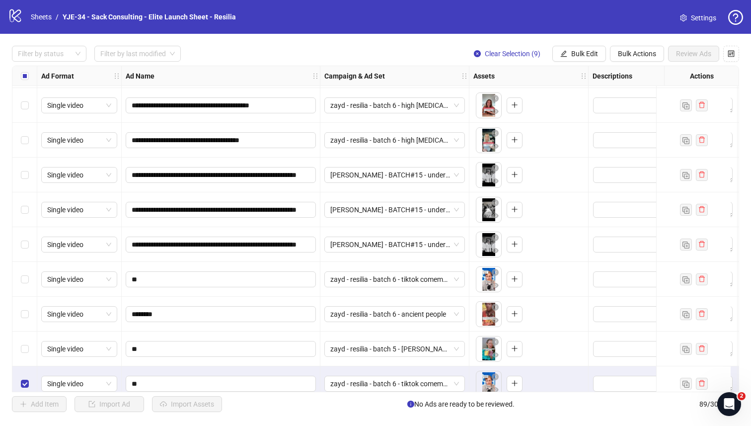
click at [23, 373] on div "Select row 81" at bounding box center [24, 383] width 25 height 35
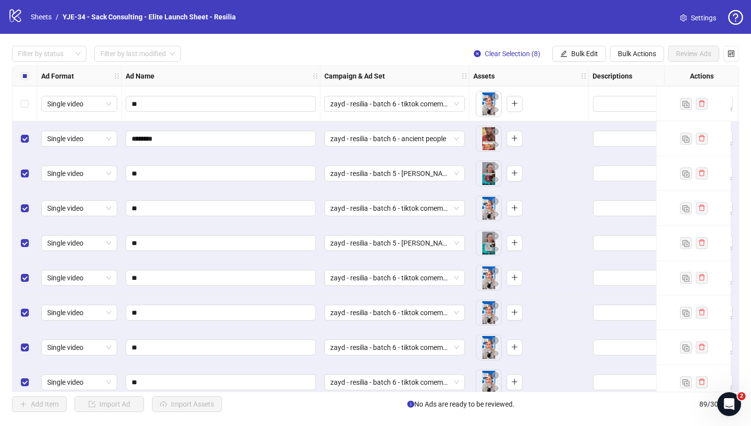
scroll to position [2794, 0]
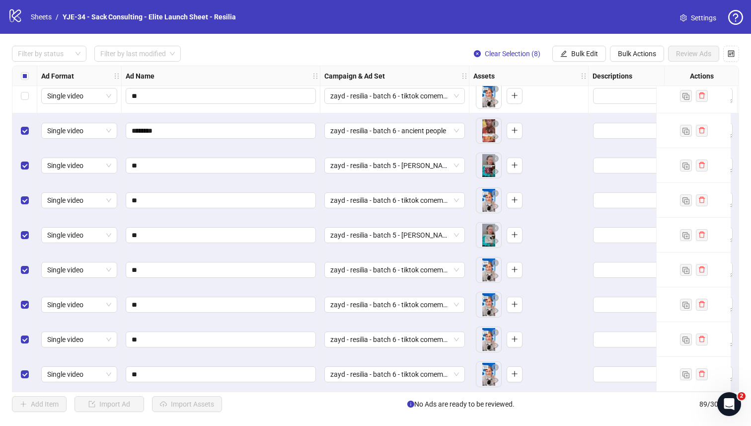
click at [22, 373] on div "Select row 89" at bounding box center [24, 374] width 25 height 35
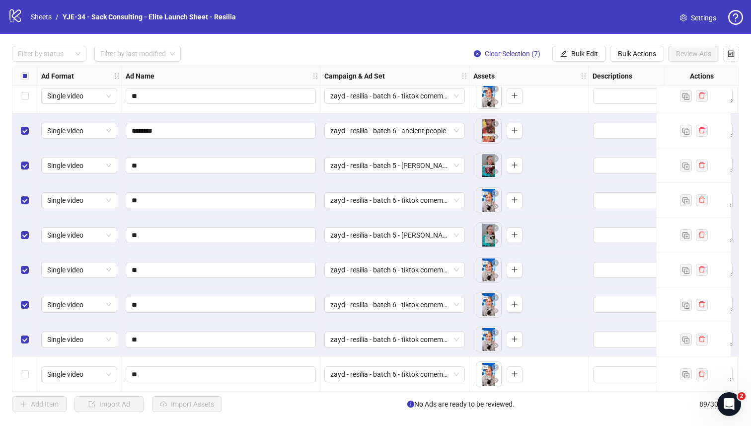
click at [22, 348] on div "Select row 88" at bounding box center [24, 339] width 25 height 35
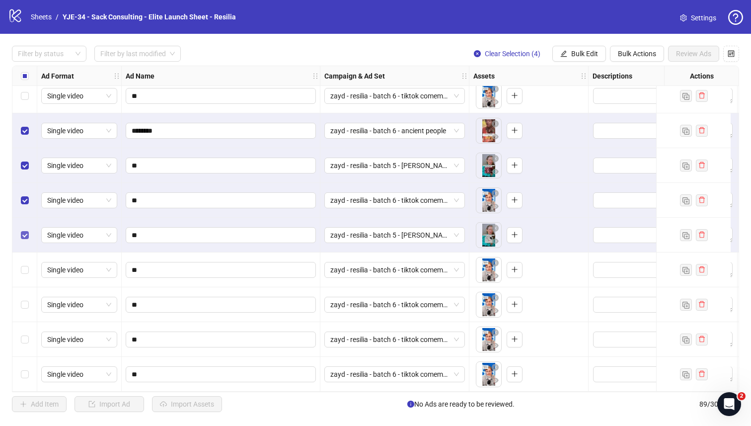
click at [22, 236] on label "Select row 85" at bounding box center [25, 235] width 8 height 11
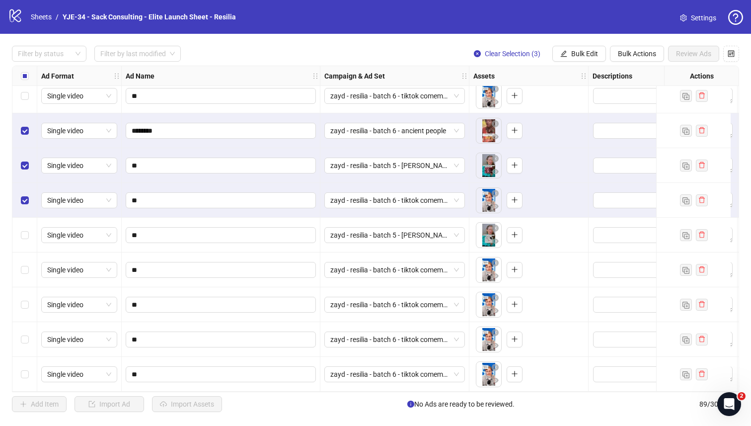
click at [21, 204] on div "Select row 84" at bounding box center [24, 200] width 25 height 35
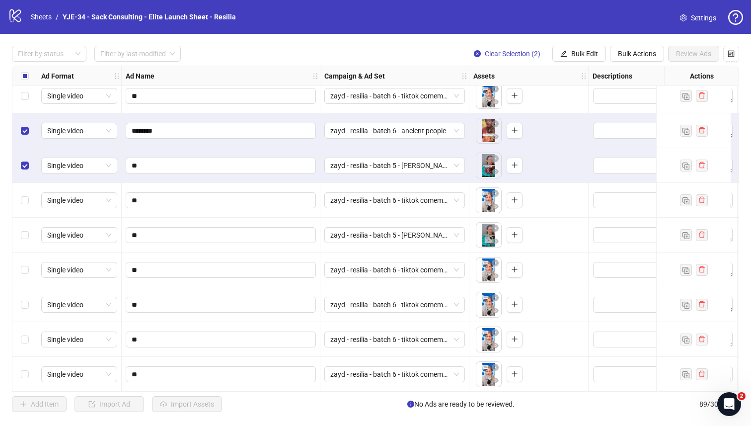
click at [21, 169] on div "Select row 83" at bounding box center [24, 165] width 25 height 35
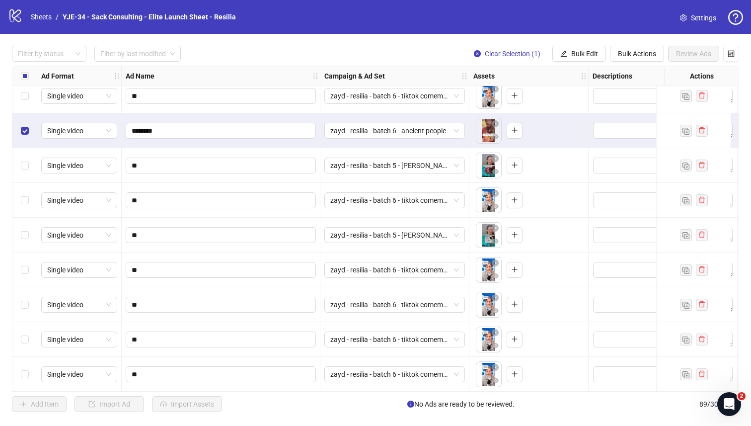
click at [24, 137] on div "Select row 82" at bounding box center [24, 130] width 25 height 35
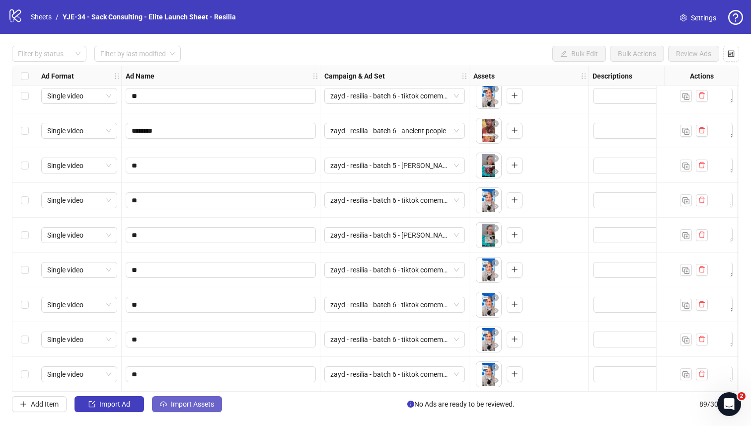
click at [162, 373] on icon "cloud-upload" at bounding box center [163, 403] width 7 height 7
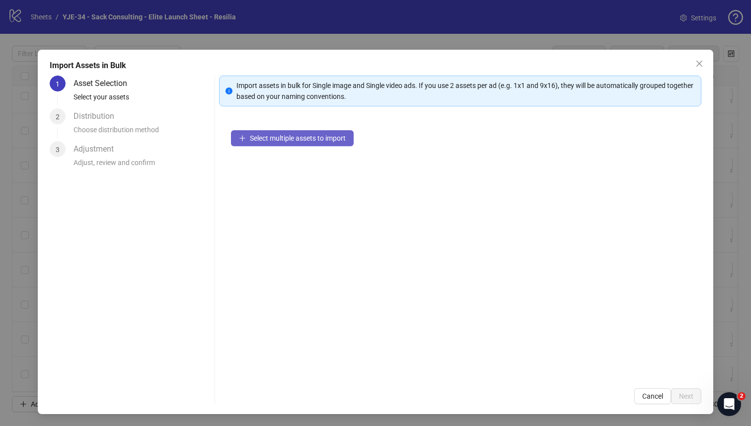
click at [267, 141] on span "Select multiple assets to import" at bounding box center [298, 138] width 96 height 8
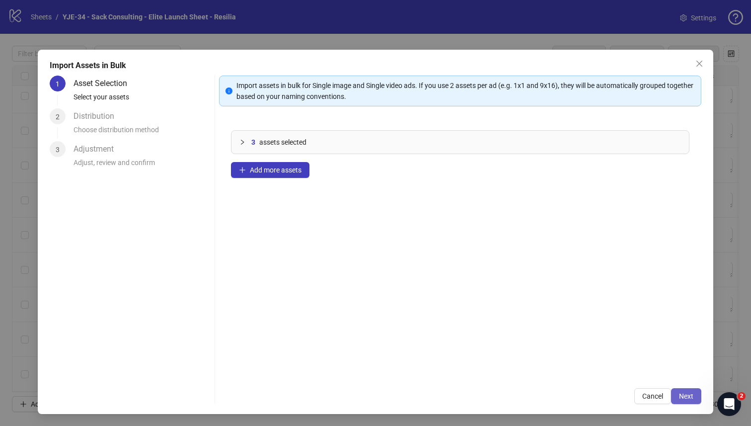
click at [596, 373] on button "Next" at bounding box center [686, 396] width 30 height 16
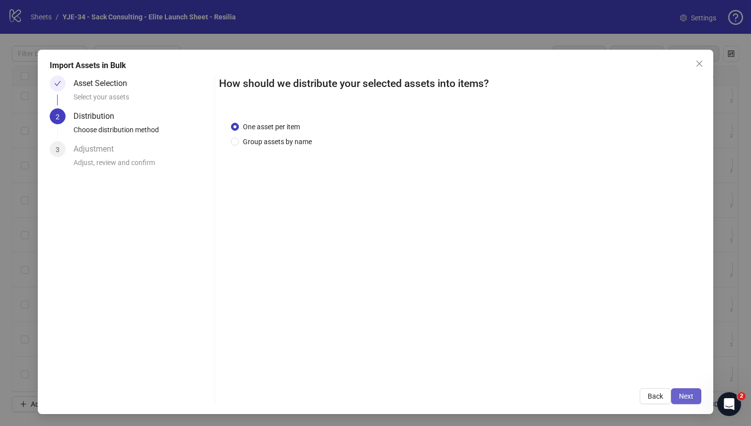
click at [596, 373] on span "Next" at bounding box center [686, 396] width 14 height 8
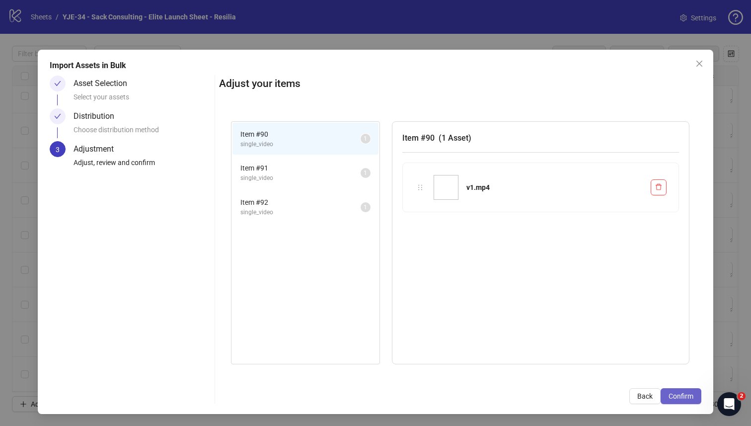
click at [596, 373] on button "Confirm" at bounding box center [681, 396] width 41 height 16
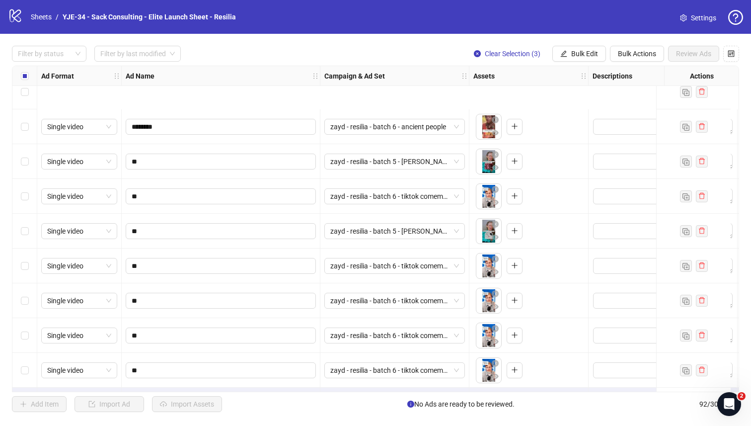
scroll to position [2898, 0]
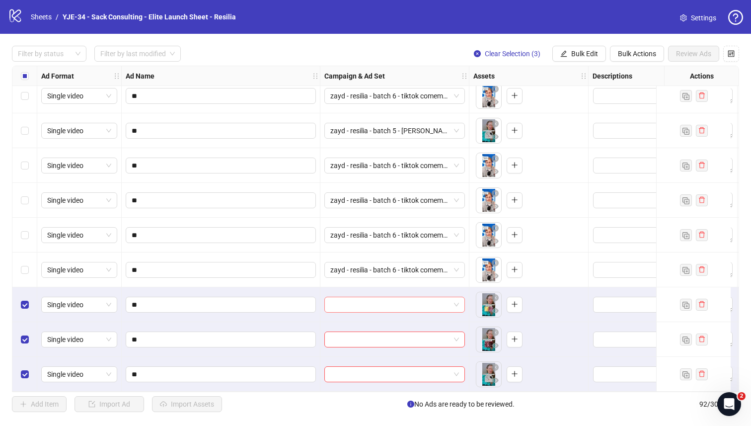
click at [360, 297] on input "search" at bounding box center [390, 304] width 120 height 15
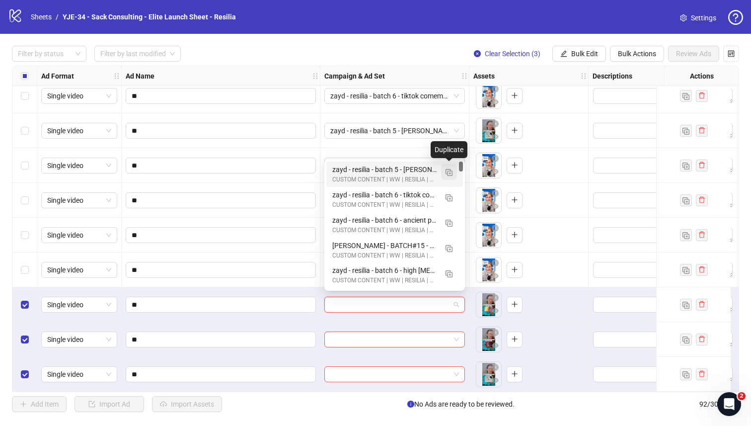
click at [447, 173] on img "button" at bounding box center [449, 172] width 7 height 7
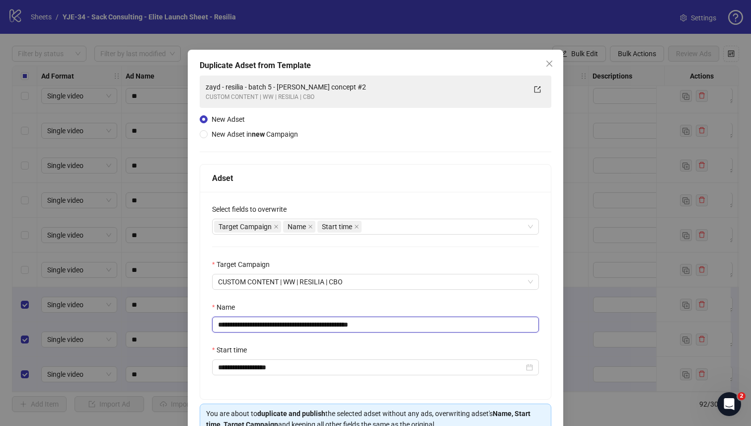
click at [305, 324] on input "**********" at bounding box center [375, 324] width 327 height 16
click at [380, 328] on input "**********" at bounding box center [375, 324] width 327 height 16
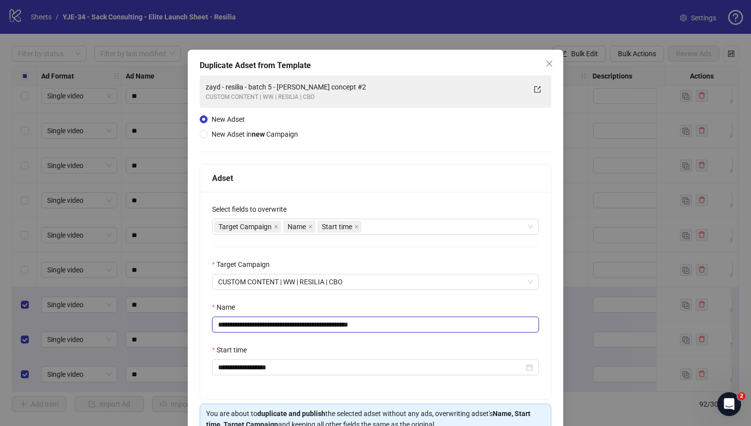
click at [380, 328] on input "**********" at bounding box center [375, 324] width 327 height 16
paste input "text"
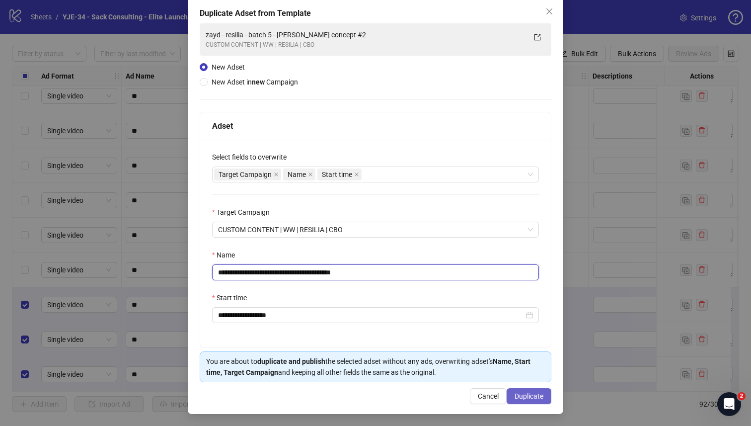
type input "**********"
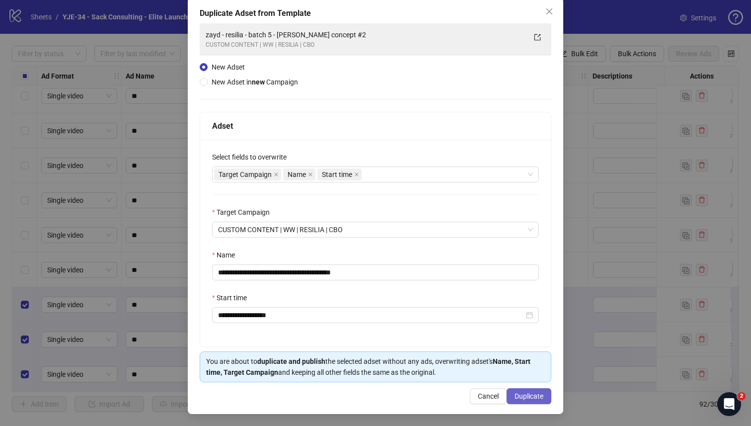
click at [524, 373] on span "Duplicate" at bounding box center [529, 396] width 29 height 8
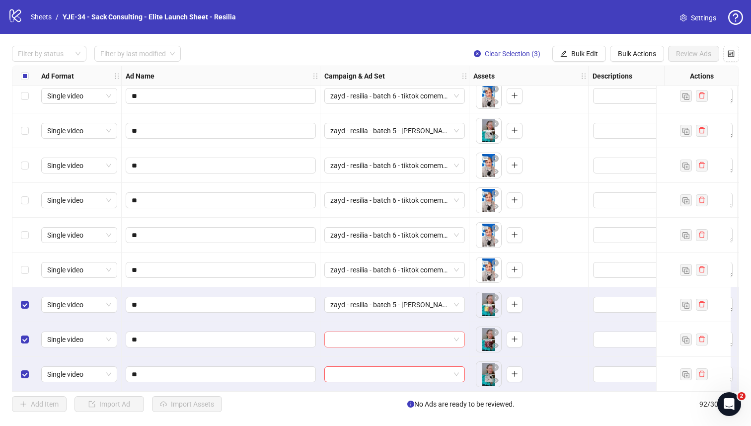
click at [378, 334] on input "search" at bounding box center [390, 339] width 120 height 15
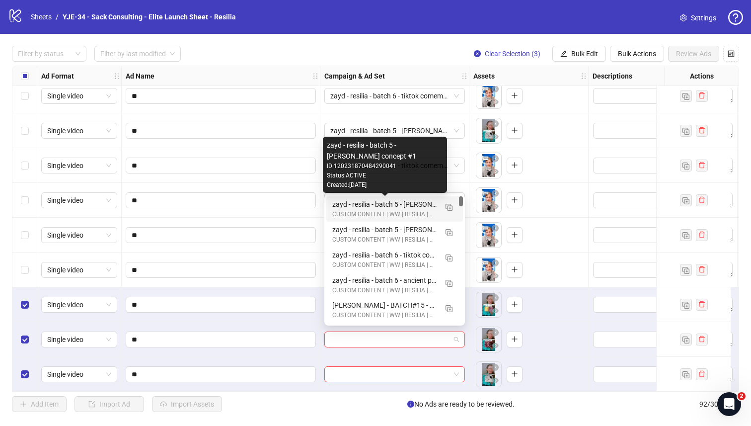
click at [390, 209] on div "zayd - resilia - batch 5 - [PERSON_NAME] concept #1" at bounding box center [384, 204] width 105 height 11
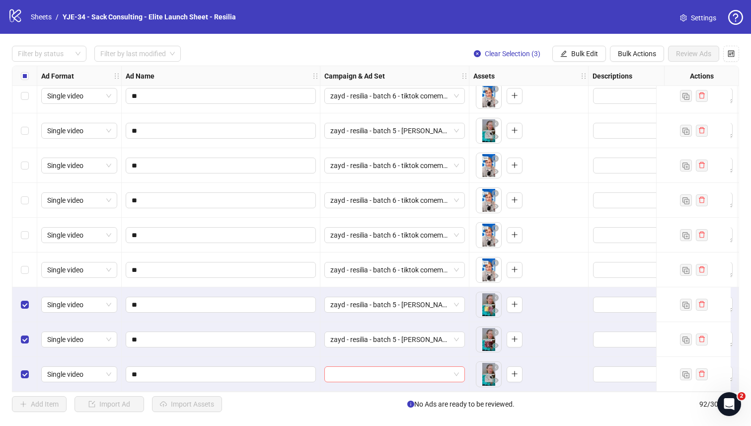
click at [375, 368] on input "search" at bounding box center [390, 374] width 120 height 15
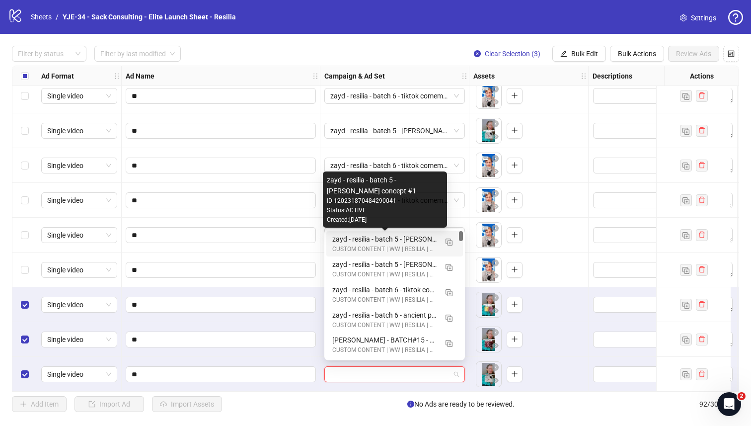
click at [335, 237] on div "zayd - resilia - batch 5 - [PERSON_NAME] concept #1" at bounding box center [384, 239] width 105 height 11
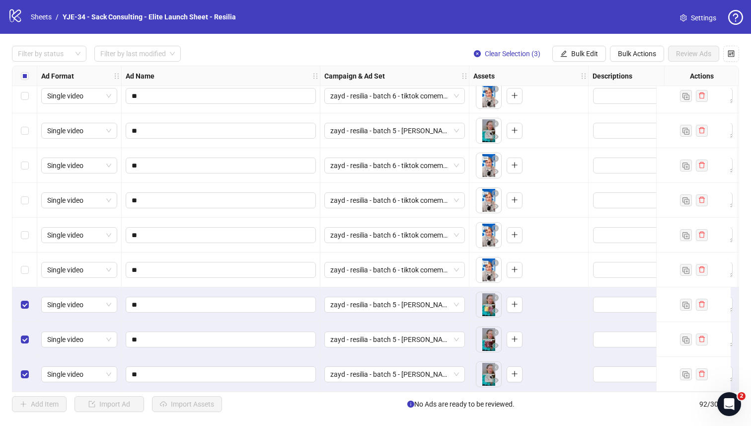
click at [22, 259] on div "Select row 89" at bounding box center [24, 269] width 25 height 35
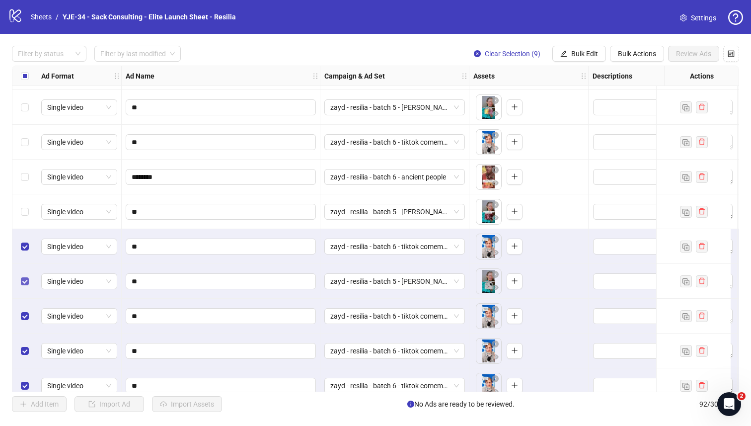
scroll to position [2739, 0]
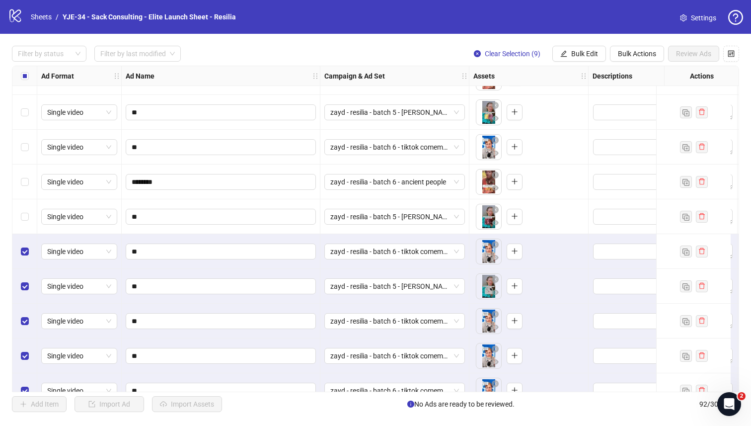
click at [22, 189] on div "Select row 82" at bounding box center [24, 181] width 25 height 35
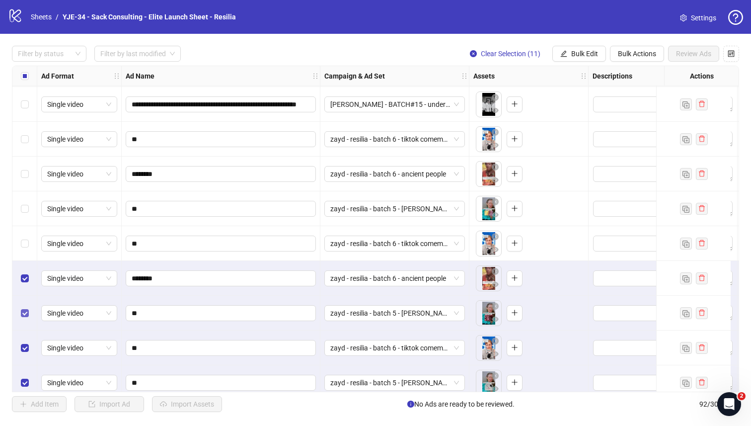
scroll to position [2622, 0]
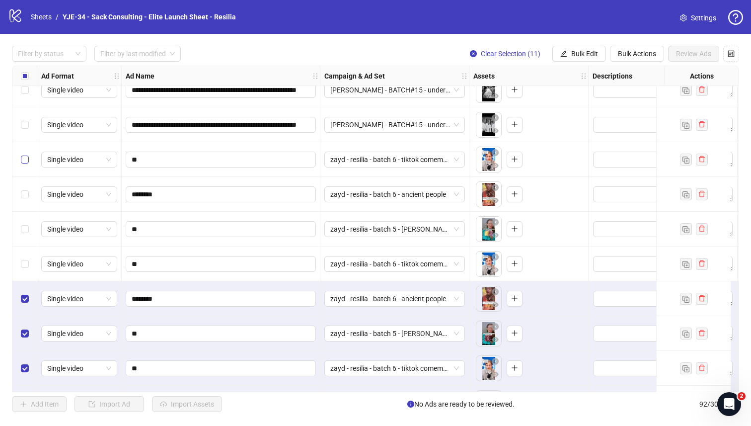
click at [24, 163] on label "Select row 78" at bounding box center [25, 159] width 8 height 11
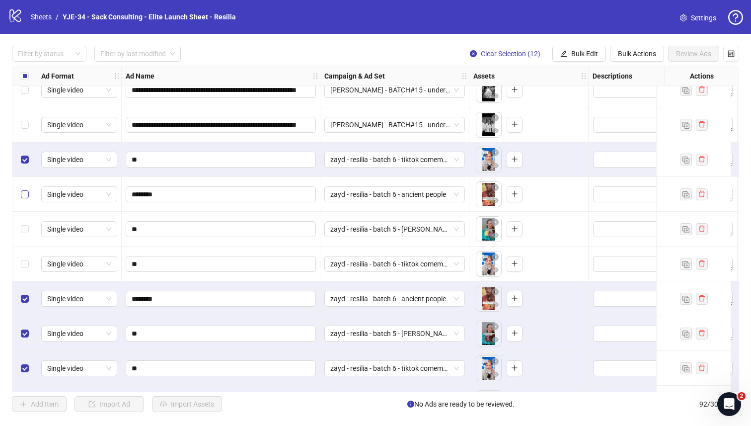
click at [24, 189] on label "Select row 79" at bounding box center [25, 194] width 8 height 11
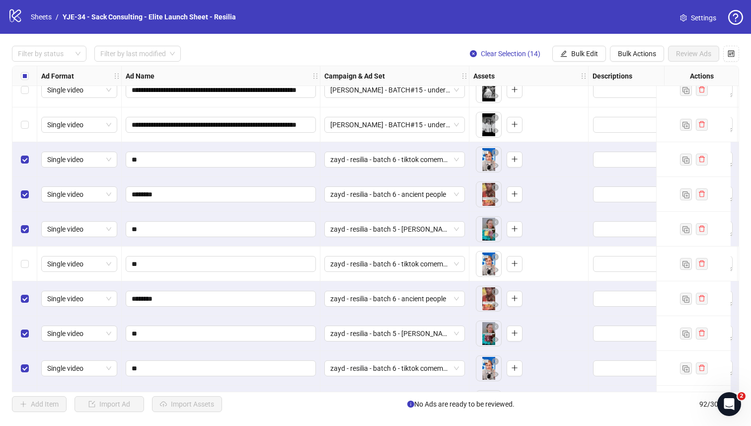
click at [24, 250] on div "Select row 81" at bounding box center [24, 263] width 25 height 35
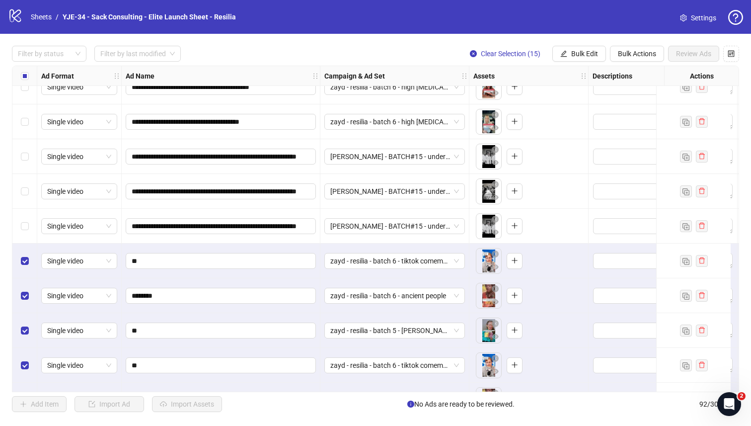
scroll to position [2488, 0]
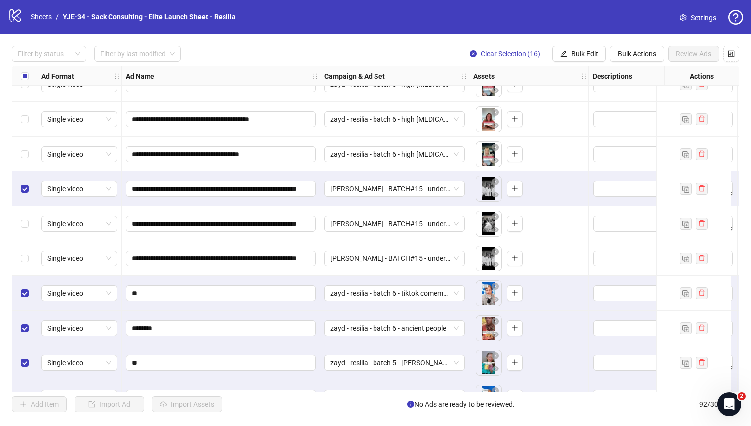
click at [26, 229] on div "Select row 76" at bounding box center [24, 223] width 25 height 35
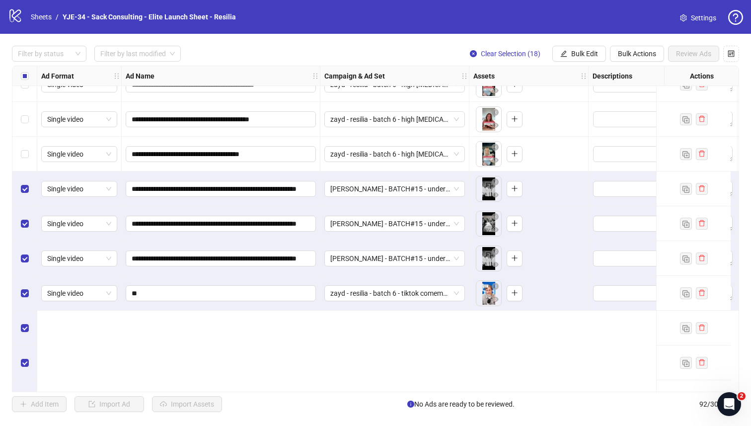
scroll to position [2339, 0]
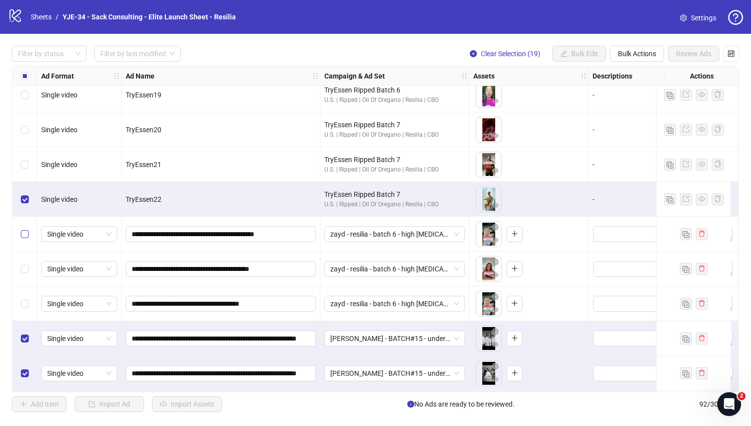
click at [25, 238] on label "Select row 72" at bounding box center [25, 234] width 8 height 11
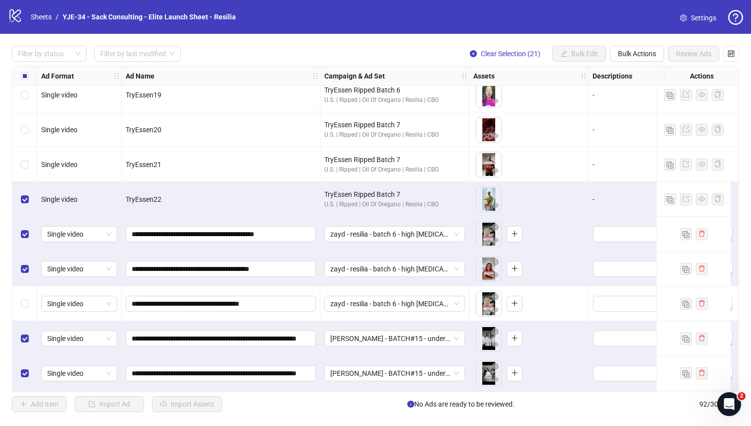
click at [24, 293] on div "Select row 74" at bounding box center [24, 303] width 25 height 35
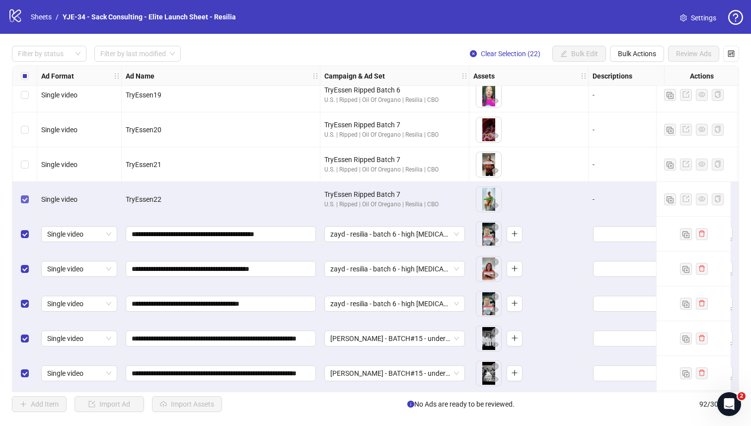
click at [23, 194] on label "Select row 71" at bounding box center [25, 199] width 8 height 11
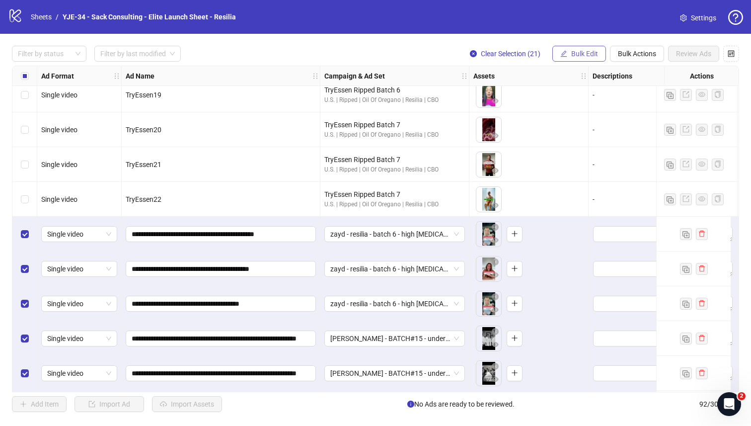
click at [562, 50] on icon "edit" at bounding box center [563, 53] width 7 height 7
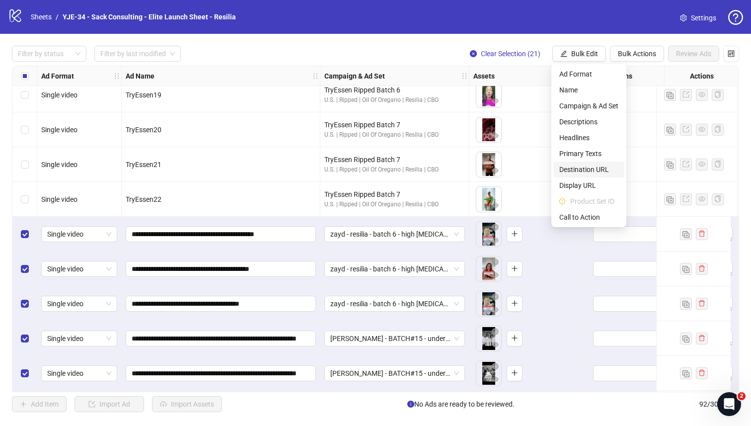
click at [578, 166] on span "Destination URL" at bounding box center [588, 169] width 59 height 11
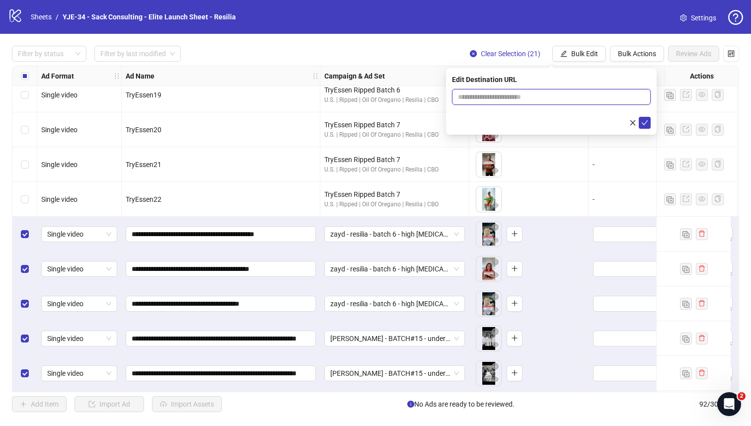
click at [531, 98] on input "text" at bounding box center [547, 96] width 179 height 11
paste input "**********"
type input "**********"
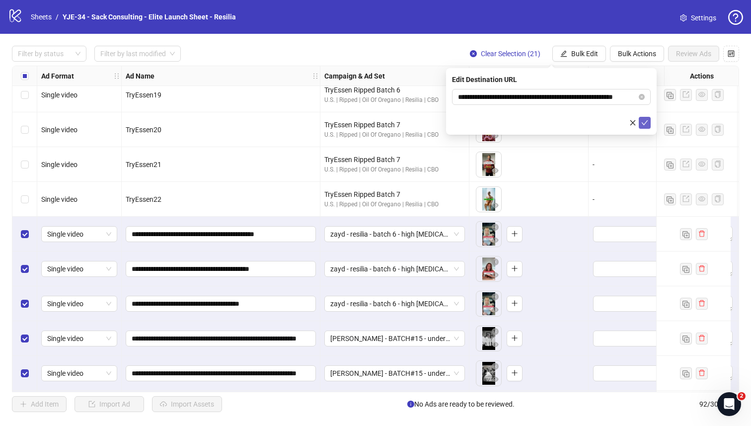
click at [596, 123] on button "submit" at bounding box center [645, 123] width 12 height 12
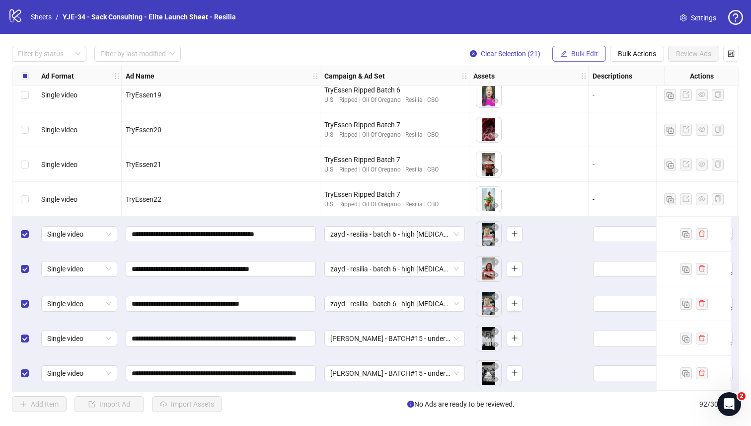
click at [574, 60] on button "Bulk Edit" at bounding box center [580, 54] width 54 height 16
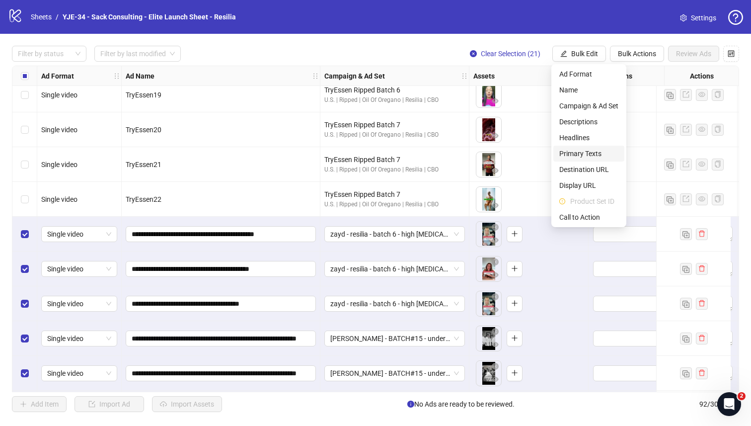
click at [573, 156] on span "Primary Texts" at bounding box center [588, 153] width 59 height 11
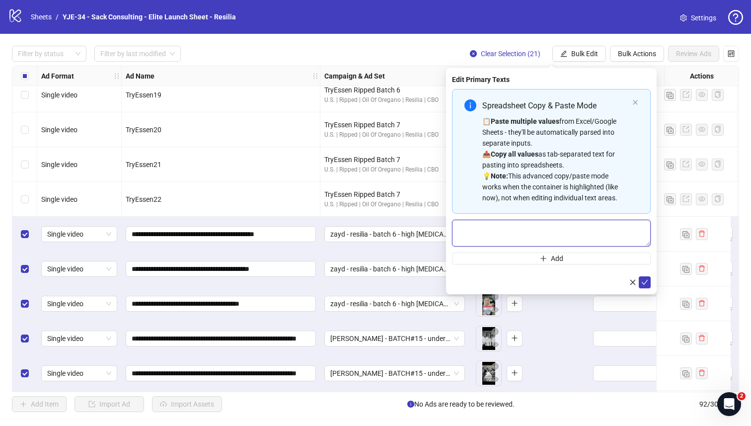
click at [536, 235] on textarea "Multi-text input container - paste or copy values" at bounding box center [551, 233] width 199 height 27
paste textarea "**********"
type textarea "**********"
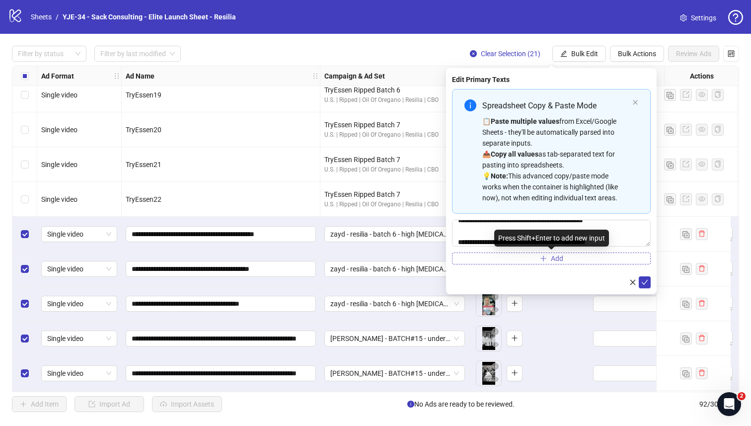
click at [535, 259] on button "Add" at bounding box center [551, 258] width 199 height 12
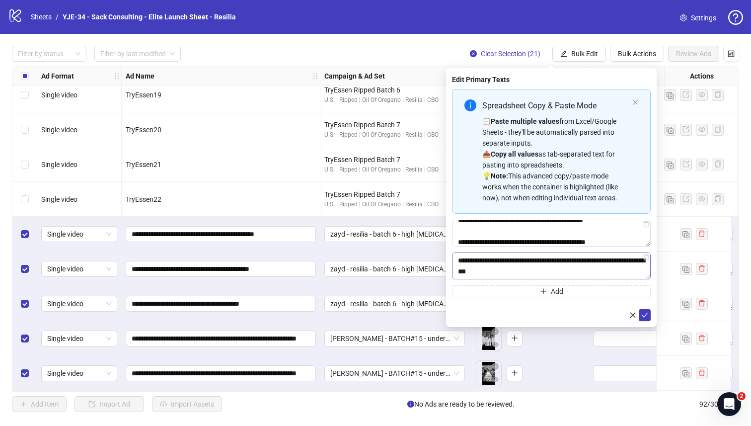
scroll to position [182, 0]
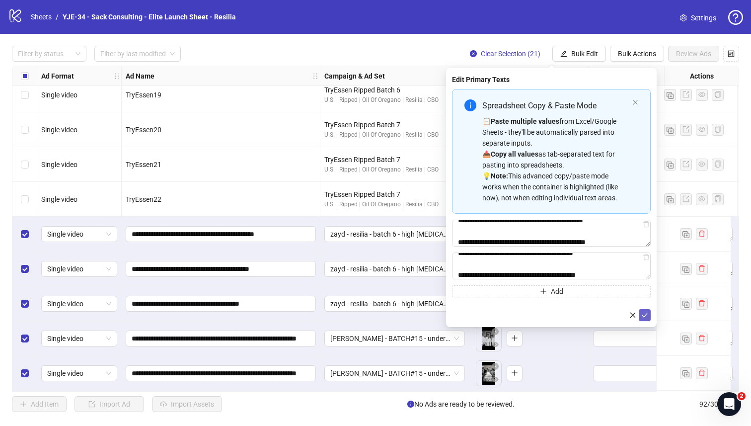
type textarea "**********"
click at [596, 318] on button "submit" at bounding box center [645, 315] width 12 height 12
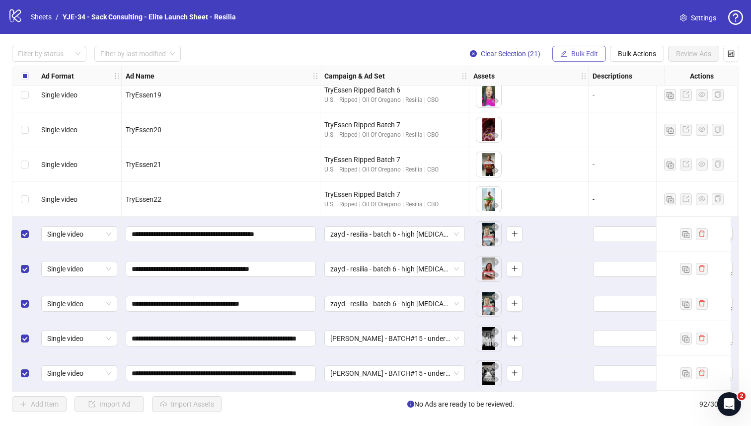
click at [578, 59] on button "Bulk Edit" at bounding box center [580, 54] width 54 height 16
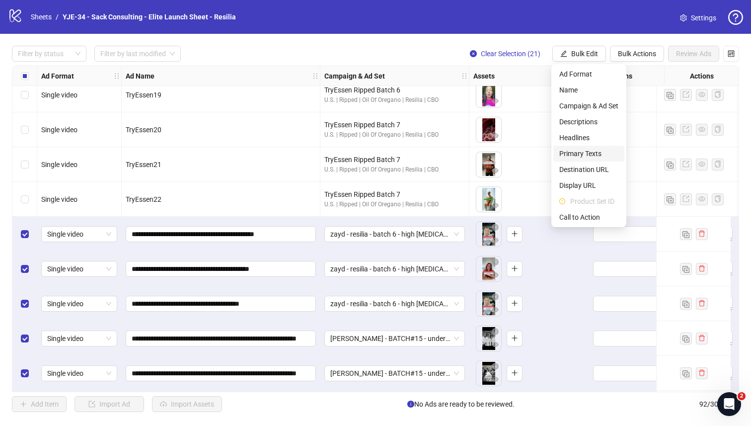
click at [577, 152] on span "Primary Texts" at bounding box center [588, 153] width 59 height 11
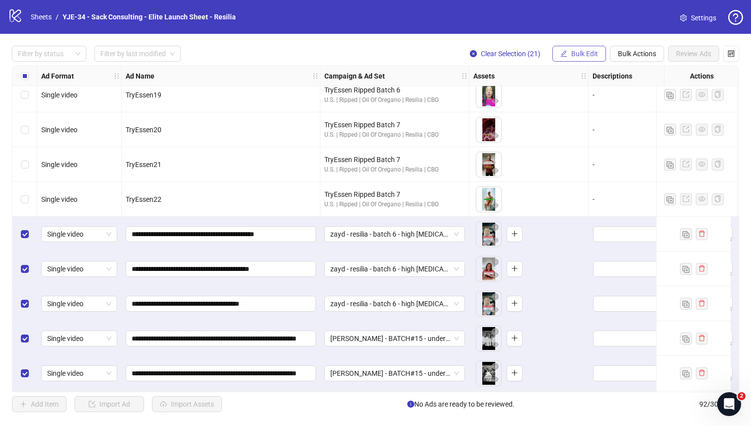
click at [581, 58] on button "Bulk Edit" at bounding box center [580, 54] width 54 height 16
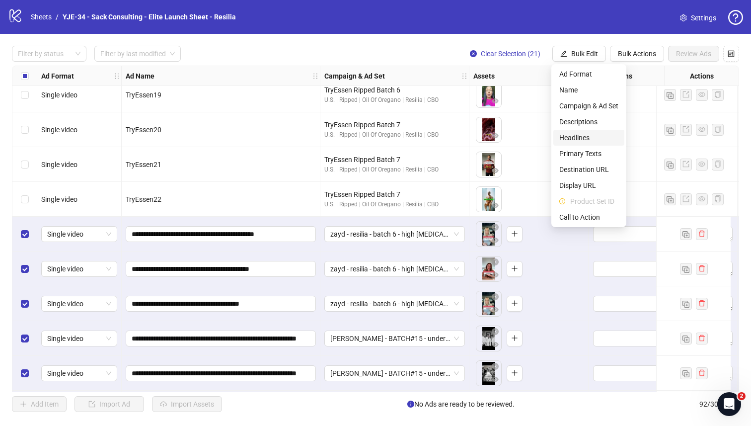
click at [574, 132] on span "Headlines" at bounding box center [588, 137] width 59 height 11
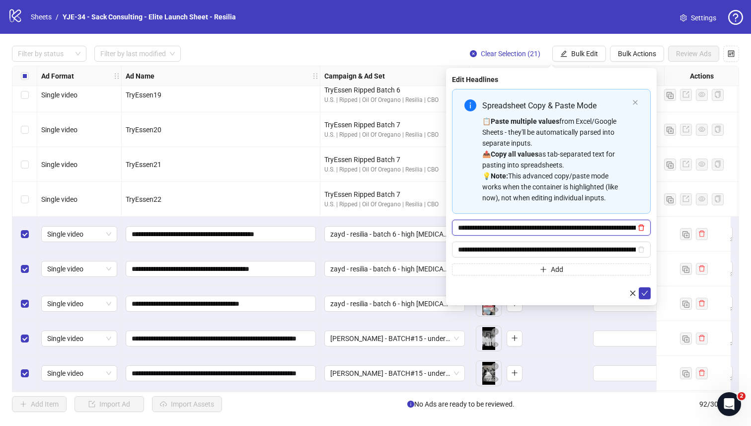
type input "**********"
click at [596, 224] on icon "delete" at bounding box center [641, 227] width 7 height 7
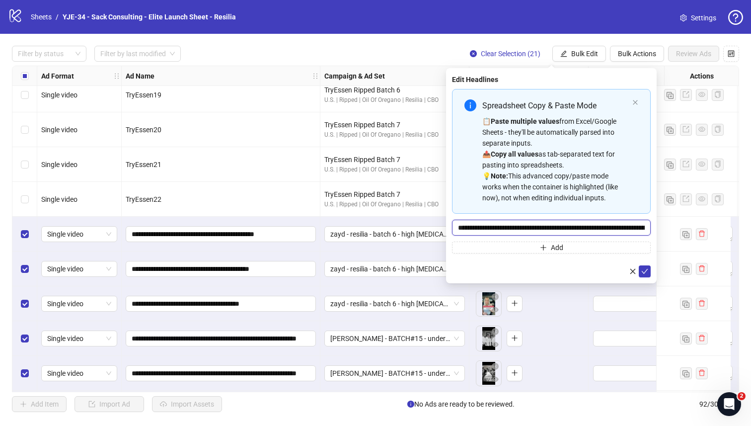
click at [596, 228] on input "**********" at bounding box center [551, 228] width 199 height 16
paste input "Multi-input container - paste or copy values"
type input "**********"
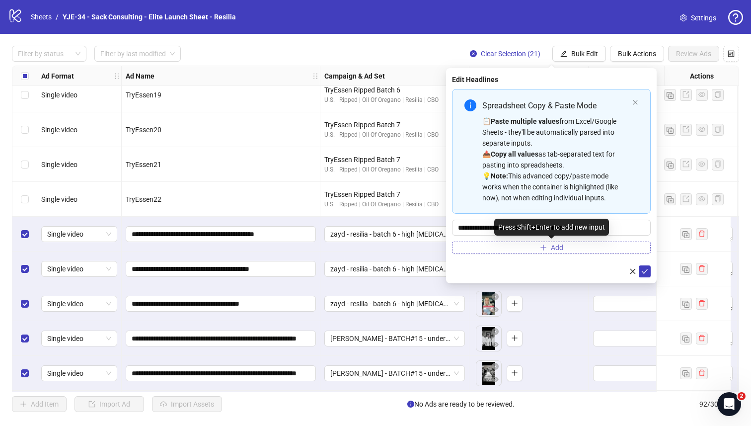
click at [506, 250] on button "Add" at bounding box center [551, 247] width 199 height 12
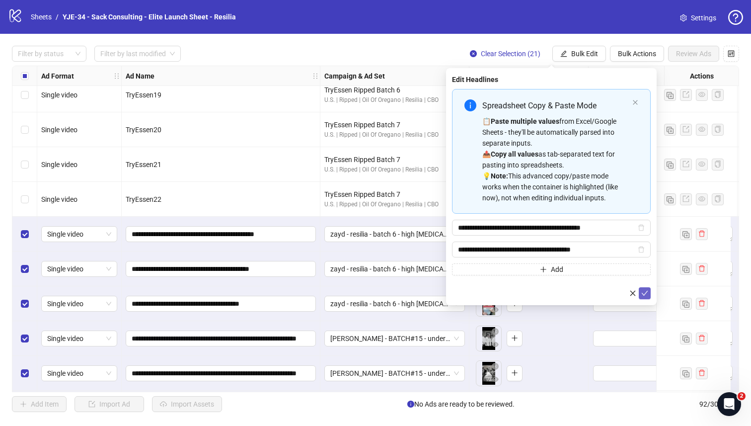
type input "**********"
click at [596, 296] on span "submit" at bounding box center [644, 293] width 7 height 8
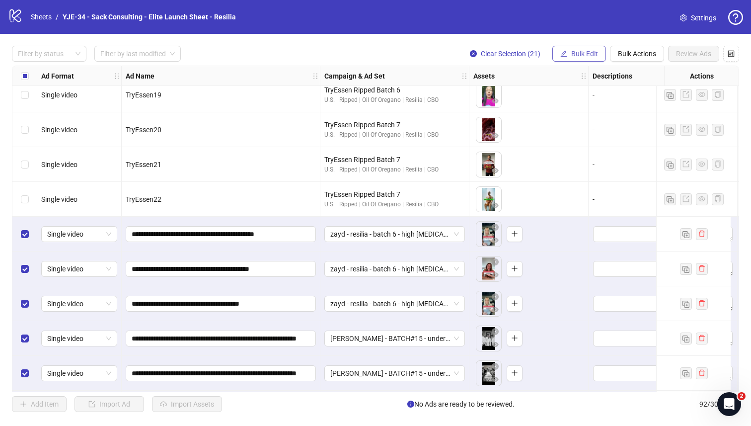
click at [587, 52] on span "Bulk Edit" at bounding box center [584, 54] width 27 height 8
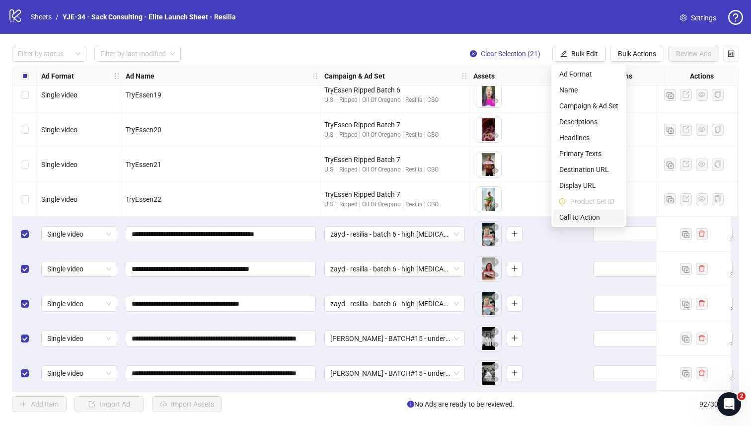
click at [580, 217] on span "Call to Action" at bounding box center [588, 217] width 59 height 11
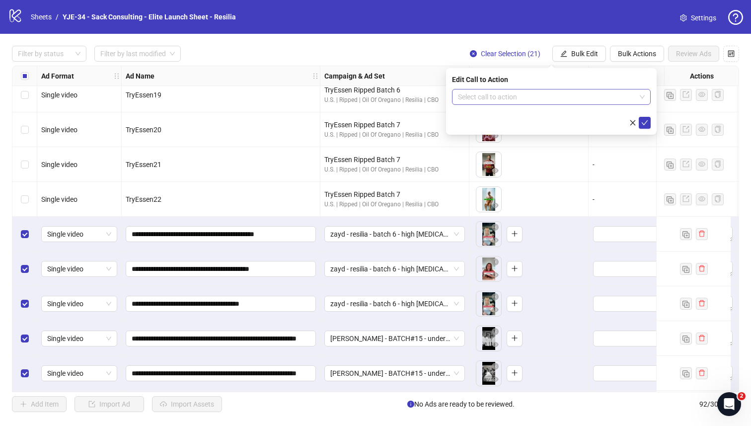
click at [525, 100] on input "search" at bounding box center [547, 96] width 178 height 15
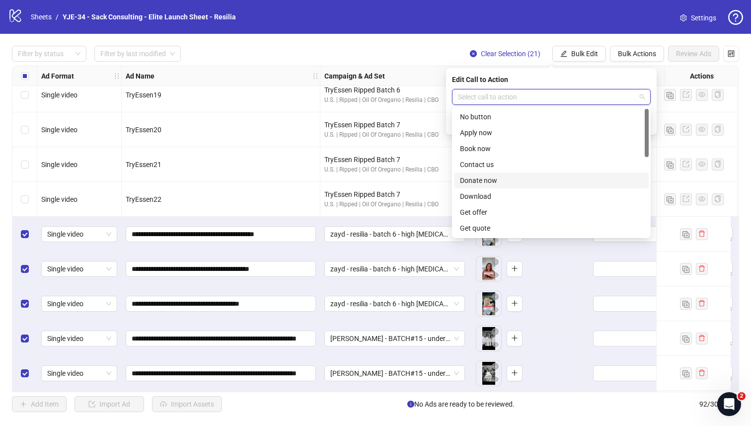
scroll to position [207, 0]
click at [505, 145] on div "Shop now" at bounding box center [551, 148] width 183 height 11
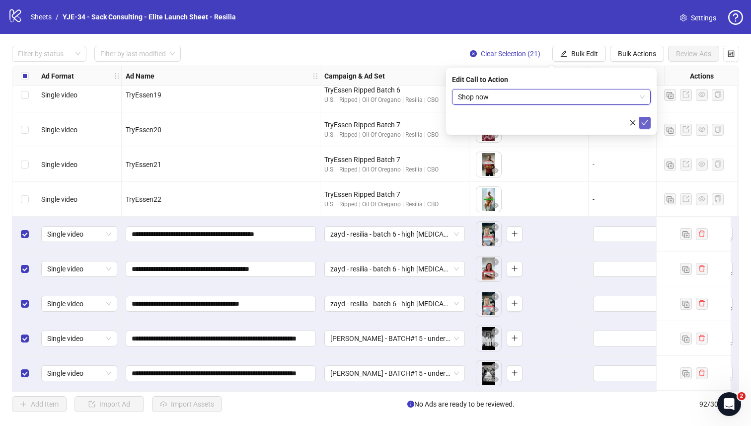
click at [596, 124] on icon "check" at bounding box center [644, 122] width 7 height 7
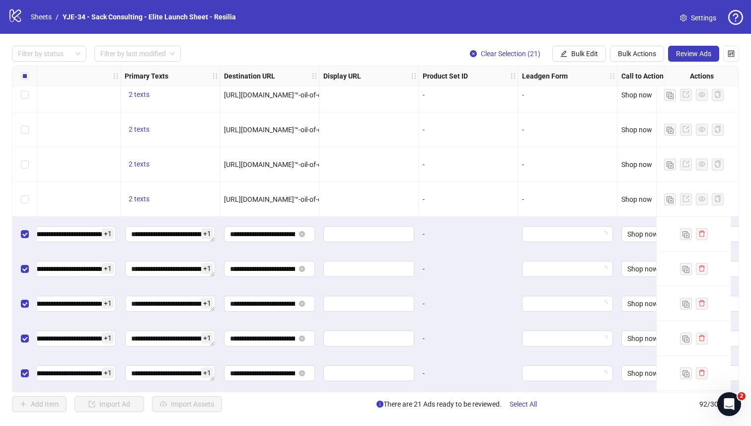
scroll to position [2339, 906]
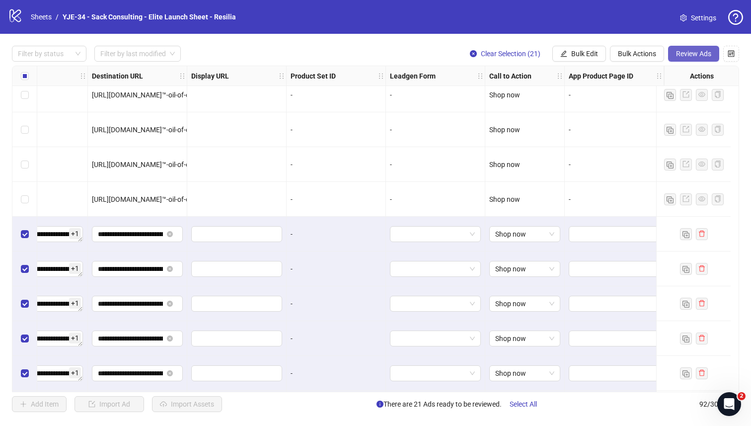
click at [596, 53] on span "Review Ads" at bounding box center [693, 54] width 35 height 8
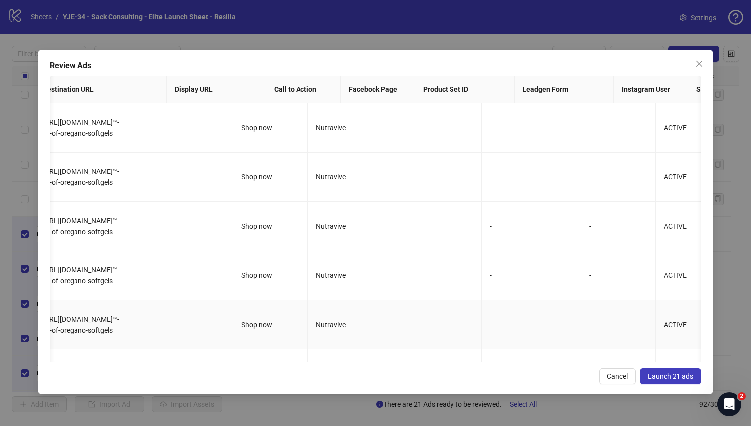
scroll to position [0, 0]
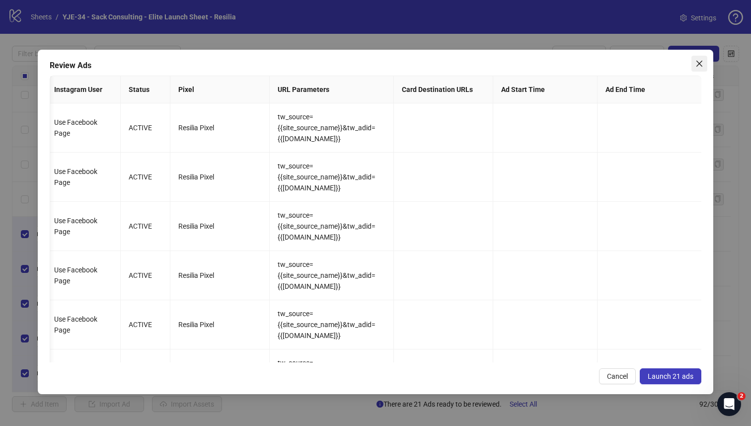
click at [596, 65] on icon "close" at bounding box center [700, 64] width 8 height 8
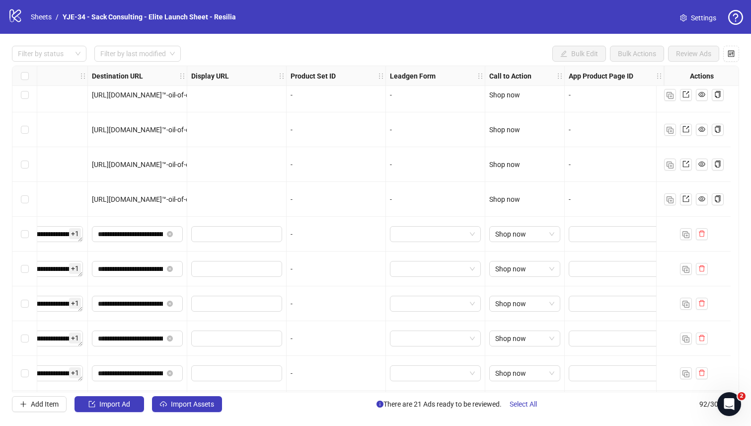
click at [596, 16] on span "Settings" at bounding box center [703, 17] width 25 height 11
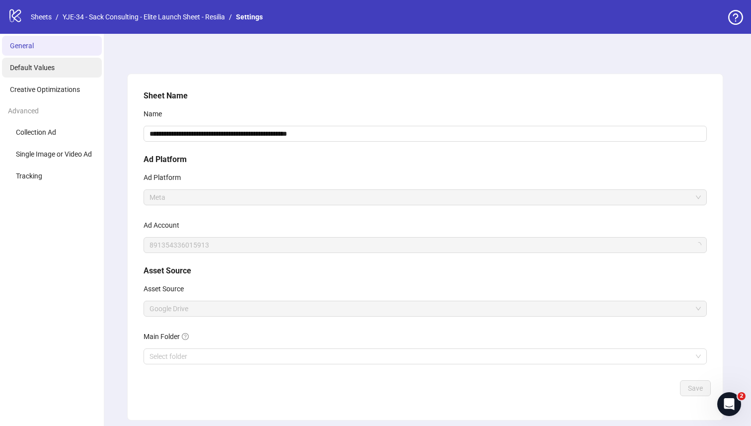
click at [70, 73] on li "Default Values" at bounding box center [52, 68] width 100 height 20
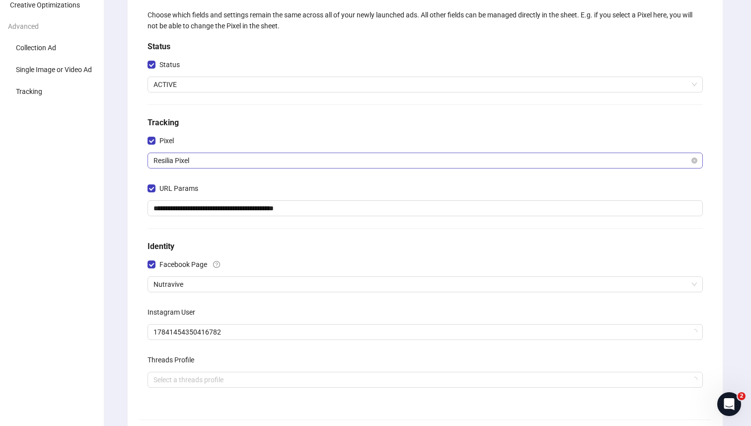
scroll to position [95, 0]
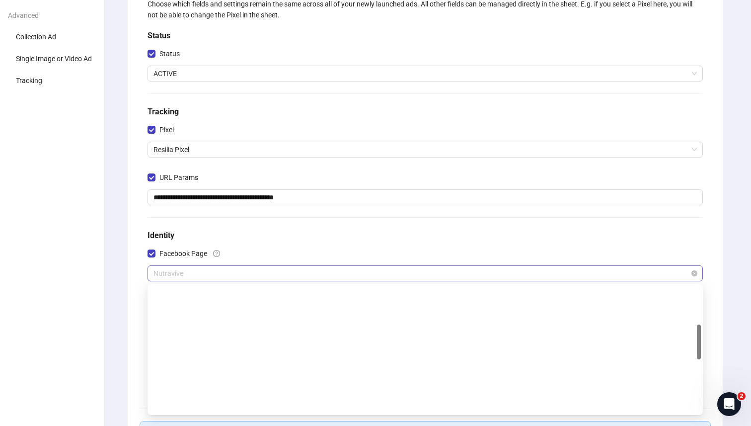
click at [215, 274] on span "Nutravive" at bounding box center [426, 273] width 544 height 15
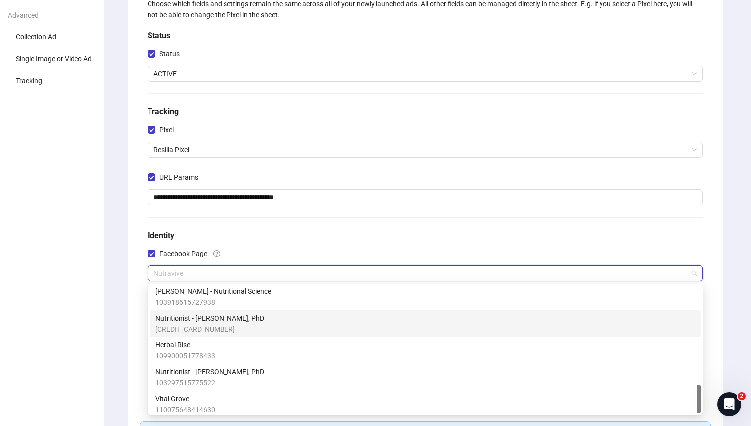
scroll to position [436, 0]
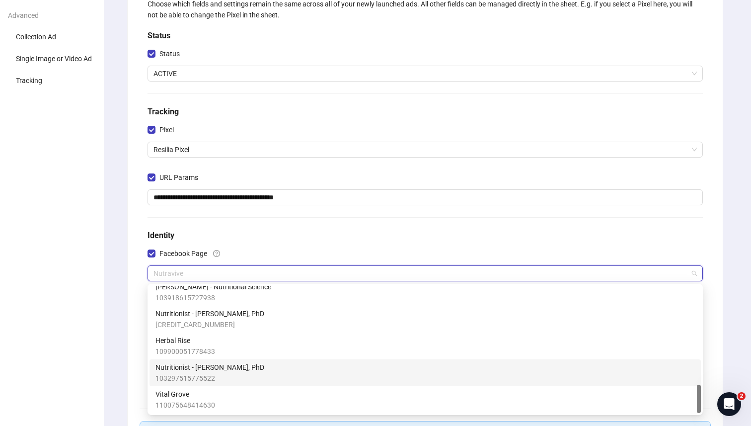
click at [216, 367] on span "Nutritionist - Jennifer Whitmore, PhD" at bounding box center [210, 367] width 109 height 11
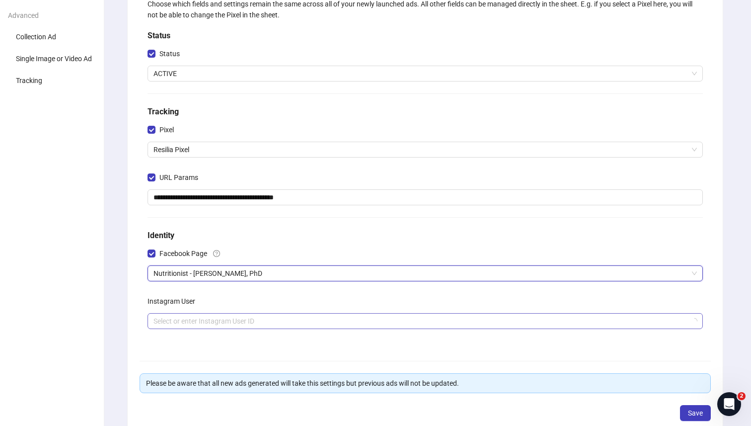
click at [208, 318] on input "search" at bounding box center [421, 321] width 535 height 15
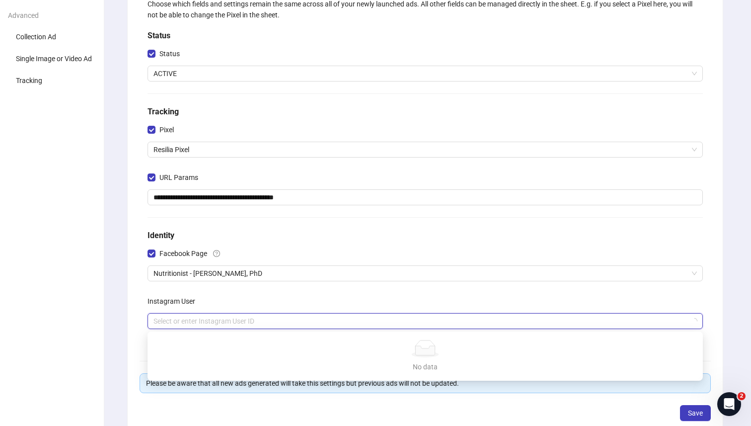
click at [217, 304] on div "Instagram User" at bounding box center [425, 303] width 555 height 20
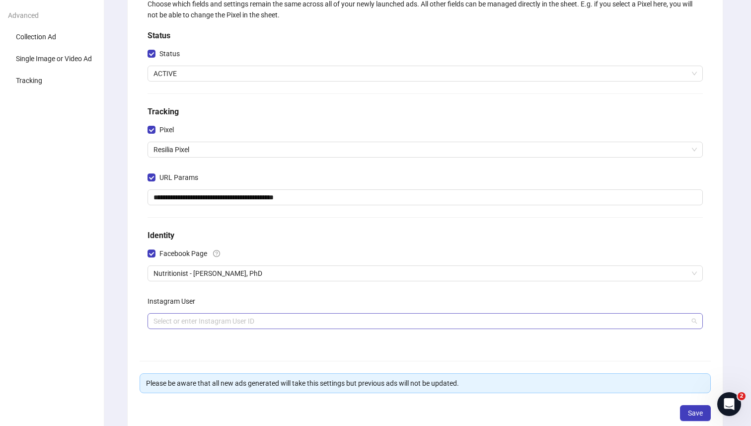
click at [215, 322] on input "search" at bounding box center [421, 321] width 535 height 15
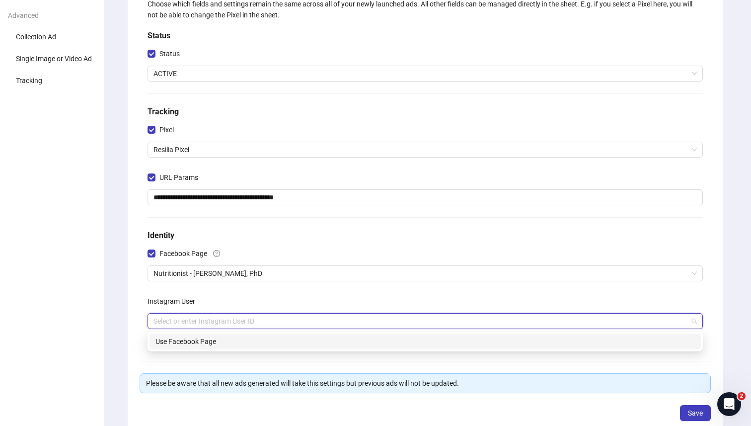
click at [211, 338] on div "Use Facebook Page" at bounding box center [426, 341] width 540 height 11
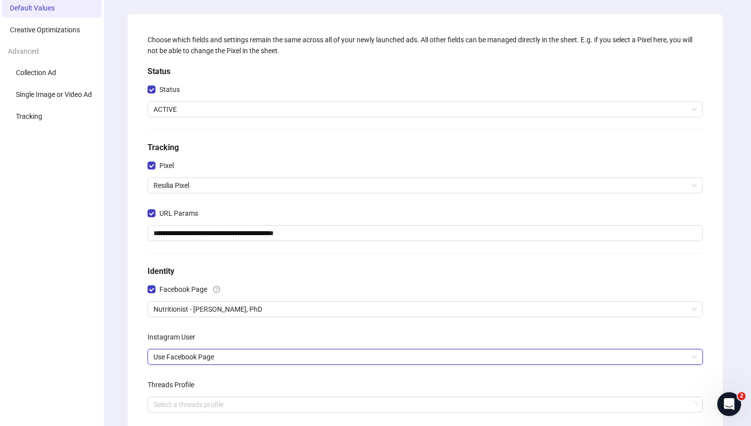
scroll to position [58, 0]
click at [239, 193] on span "Resilia Pixel" at bounding box center [426, 186] width 544 height 15
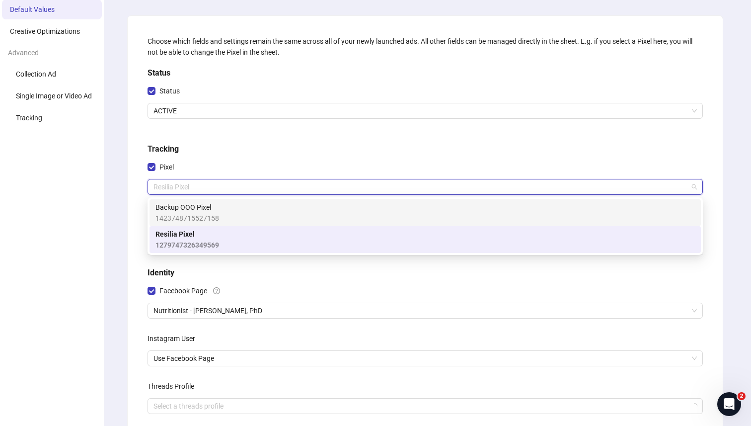
click at [234, 212] on div "Backup OOO Pixel 1423748715527158" at bounding box center [426, 213] width 540 height 22
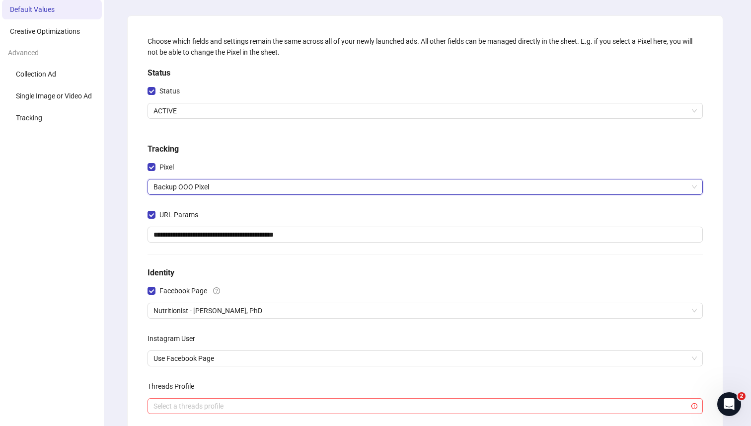
click at [243, 167] on div "Pixel" at bounding box center [425, 169] width 555 height 20
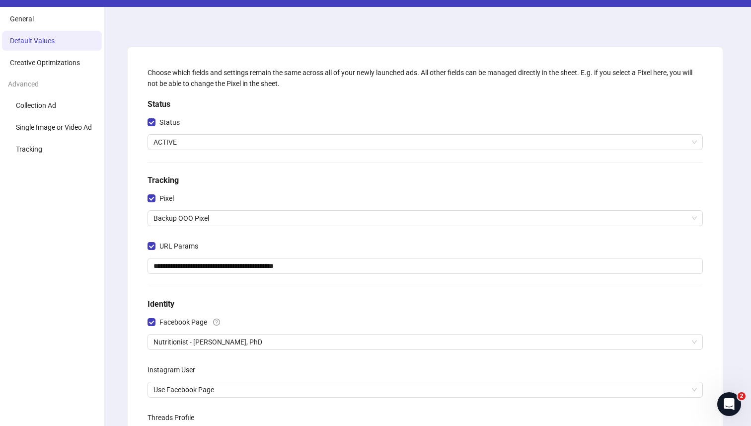
scroll to position [202, 0]
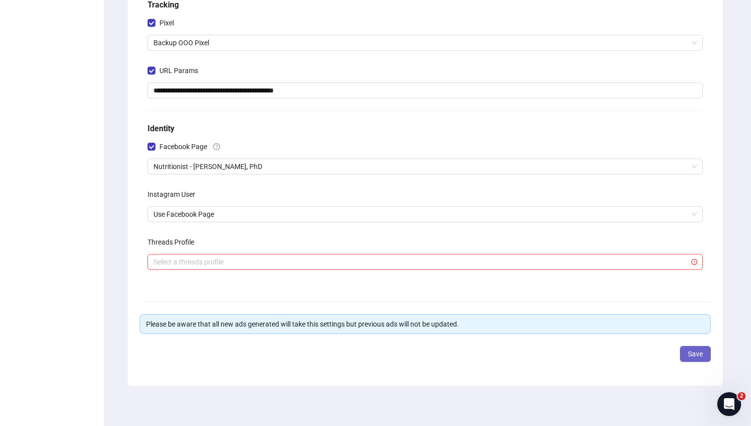
click at [684, 350] on button "Save" at bounding box center [695, 354] width 31 height 16
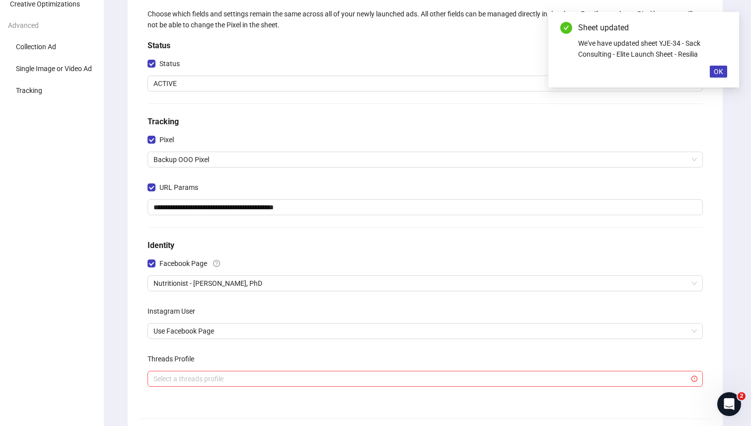
scroll to position [0, 0]
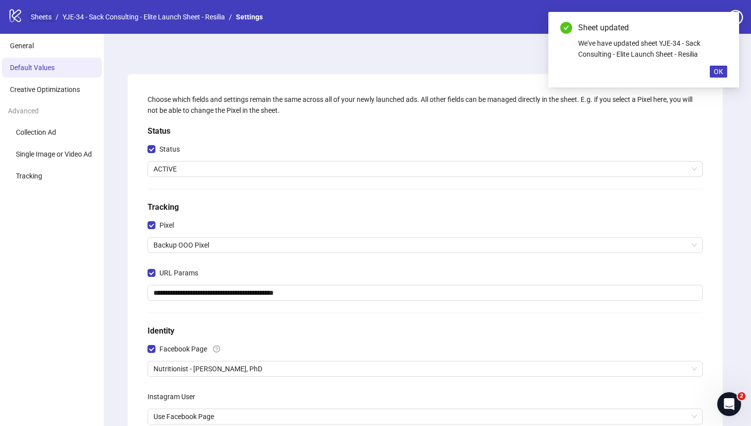
click at [45, 19] on link "Sheets" at bounding box center [41, 16] width 25 height 11
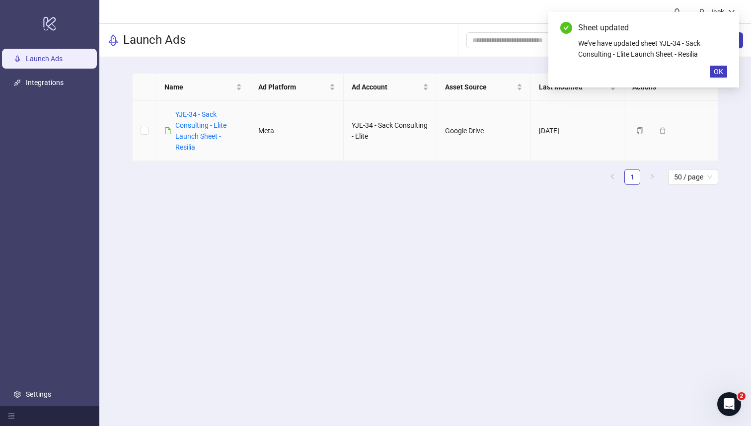
click at [210, 118] on div "YJE-34 - Sack Consulting - Elite Launch Sheet - Resilia" at bounding box center [208, 131] width 66 height 44
click at [208, 123] on link "YJE-34 - Sack Consulting - Elite Launch Sheet - Resilia" at bounding box center [200, 130] width 51 height 41
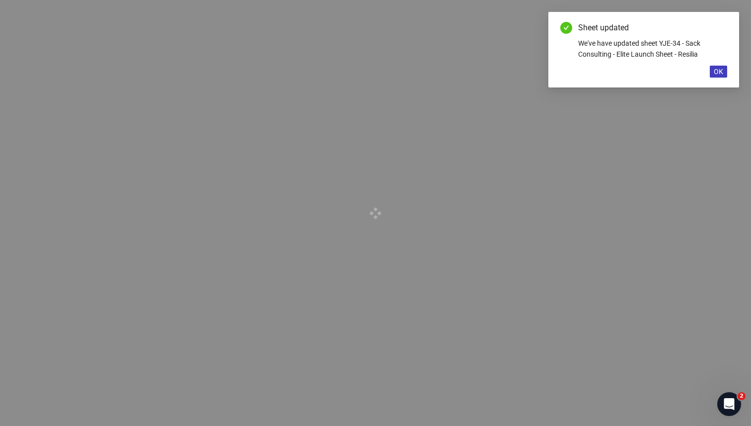
click at [715, 72] on span "OK" at bounding box center [718, 72] width 9 height 8
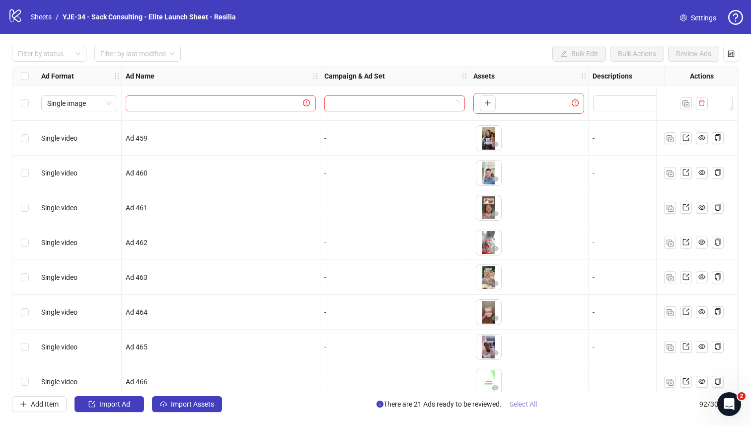
click at [528, 404] on span "Select All" at bounding box center [523, 404] width 27 height 8
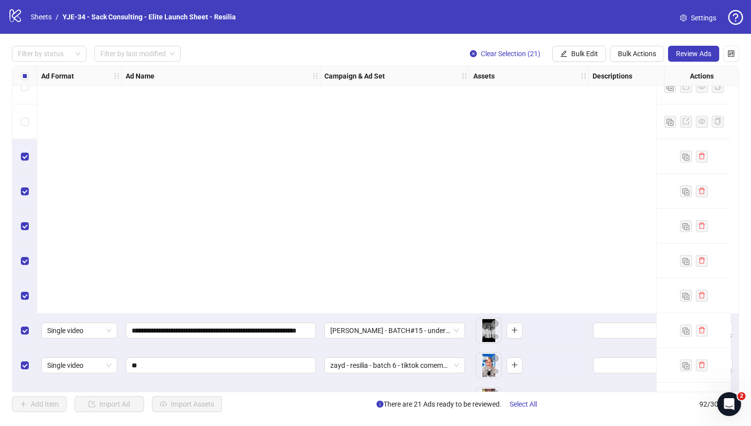
scroll to position [2898, 0]
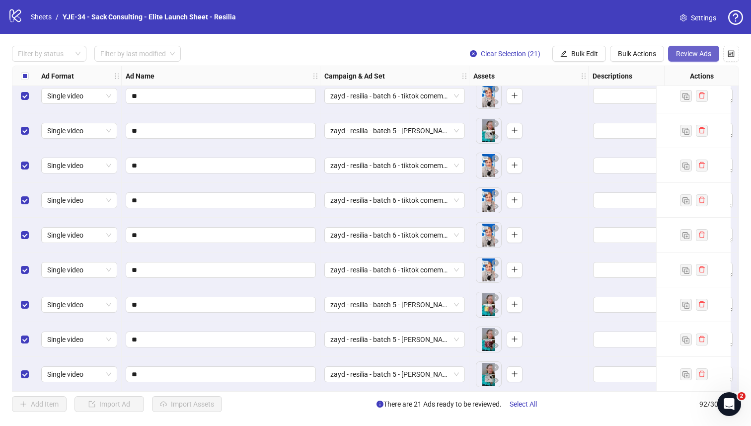
click at [701, 55] on span "Review Ads" at bounding box center [693, 54] width 35 height 8
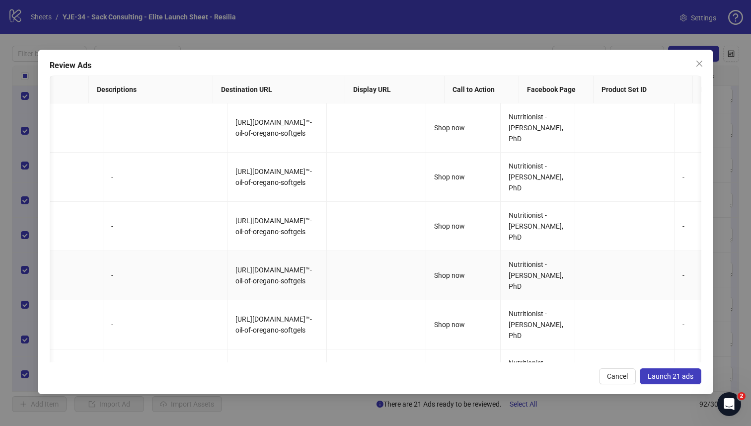
scroll to position [0, 664]
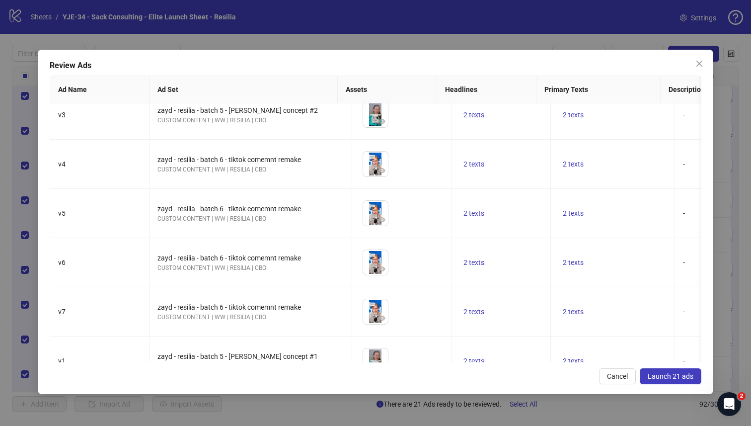
click at [675, 375] on span "Launch 21 ads" at bounding box center [671, 376] width 46 height 8
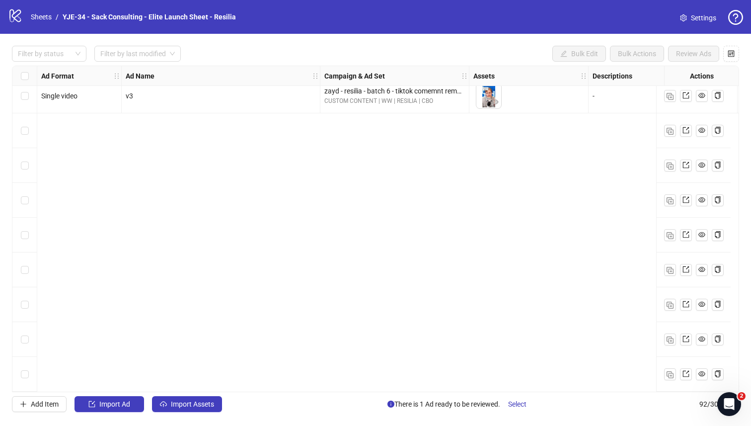
scroll to position [2383, 0]
